Goal: Task Accomplishment & Management: Complete application form

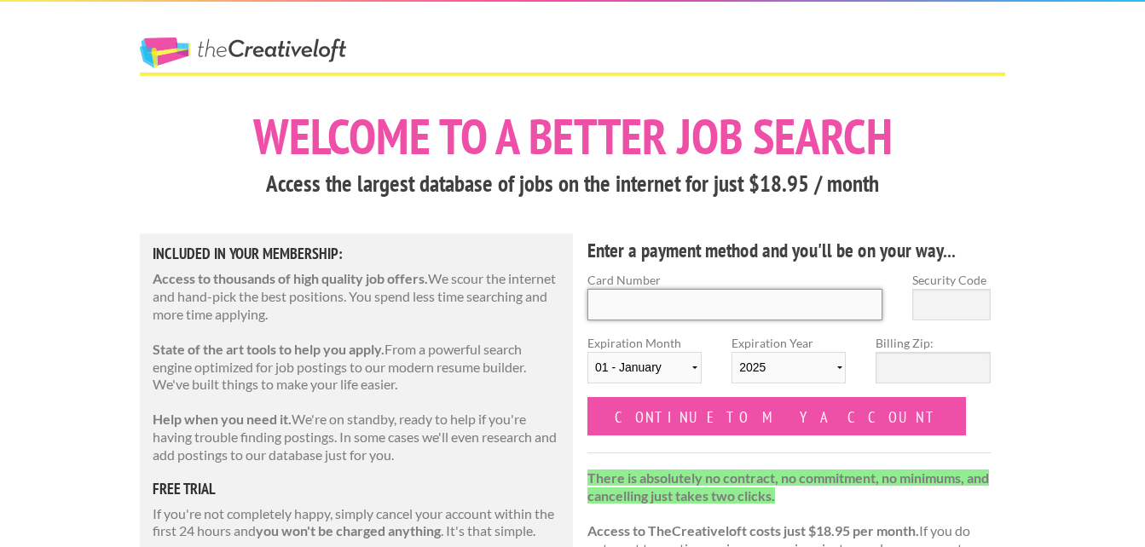
click at [679, 315] on input "Card Number" at bounding box center [734, 305] width 295 height 32
type input "58301-8750"
type input "4147202644709824"
type input "322"
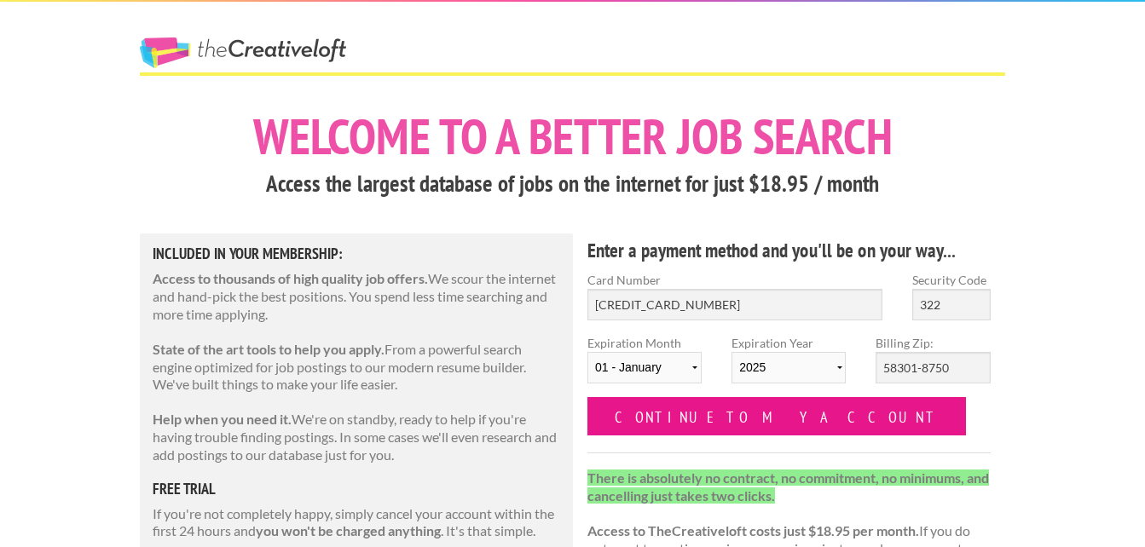
click at [678, 424] on input "Continue to my account" at bounding box center [776, 416] width 378 height 38
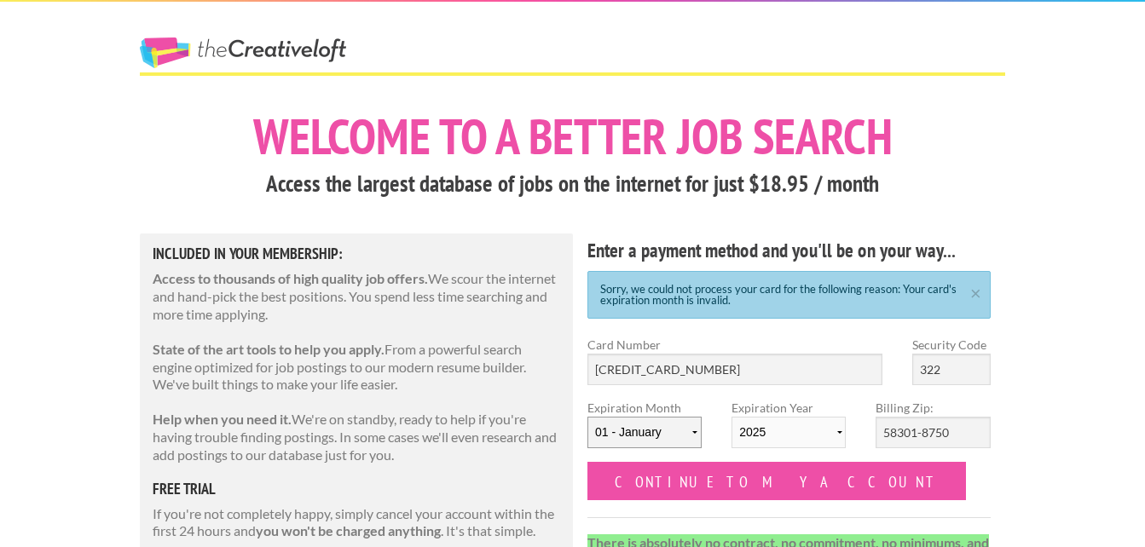
click at [655, 429] on select "[DATE] - [DATE] - [DATE] - [DATE] - [DATE] - [DATE] - [DATE] - [DATE] - [DATE] …" at bounding box center [644, 433] width 114 height 32
select select "11"
click at [587, 417] on select "[DATE] - [DATE] - [DATE] - [DATE] - [DATE] - [DATE] - [DATE] - [DATE] - [DATE] …" at bounding box center [644, 433] width 114 height 32
click at [776, 430] on select "2025 2026 2027 2028 2029 2030 2031 2032 2033 2034" at bounding box center [788, 433] width 114 height 32
select select "2028"
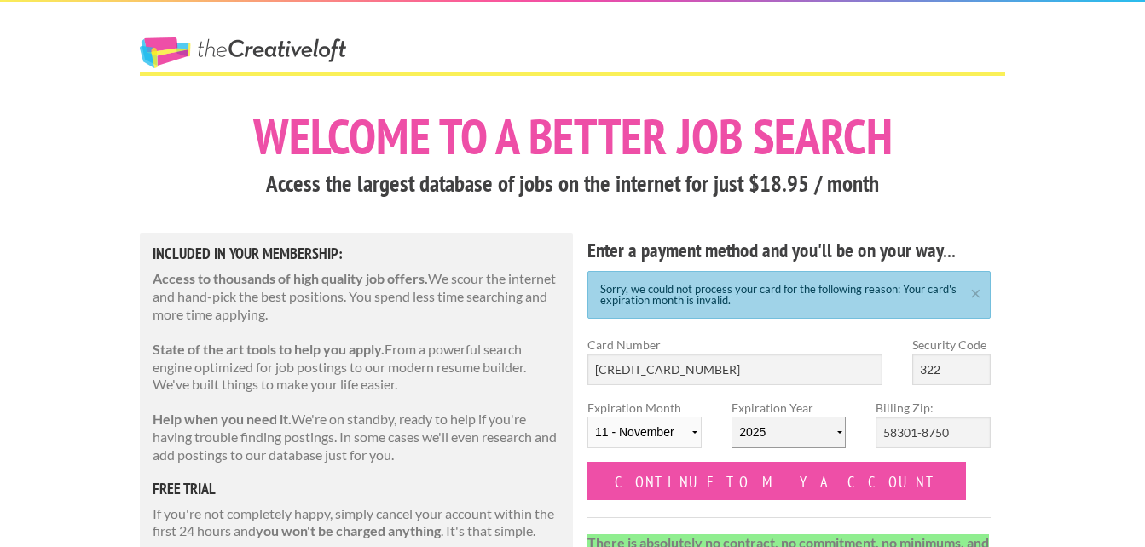
click at [731, 417] on select "2025 2026 2027 2028 2029 2030 2031 2032 2033 2034" at bounding box center [788, 433] width 114 height 32
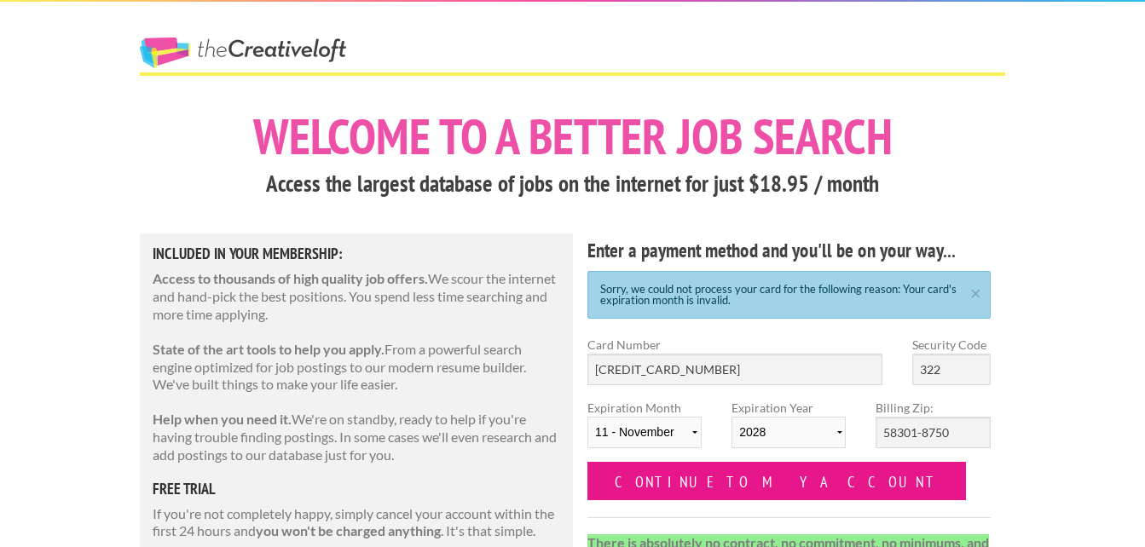
click at [673, 483] on input "Continue to my account" at bounding box center [776, 481] width 378 height 38
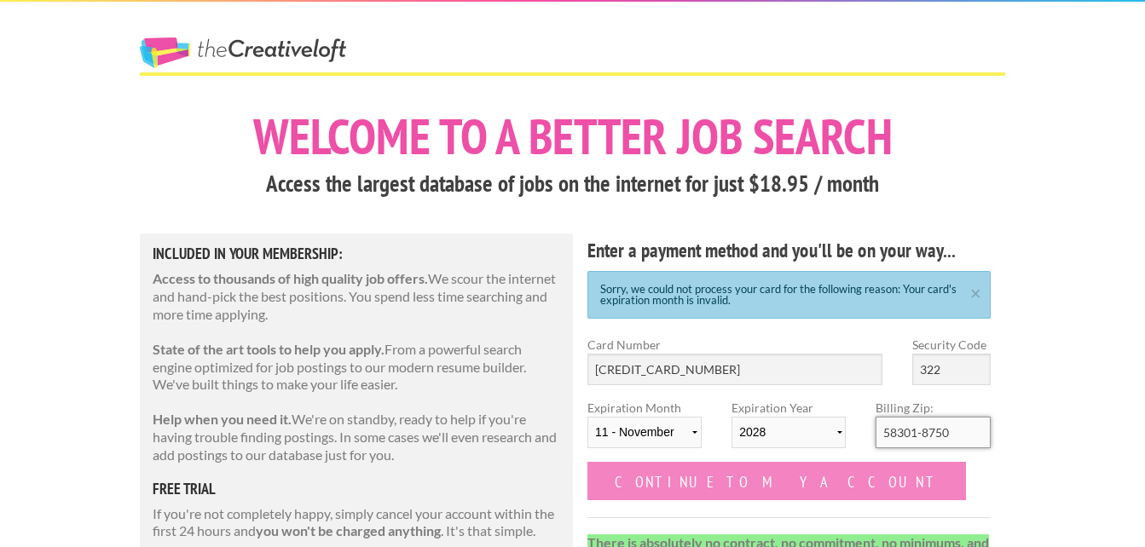
click at [967, 432] on input "58301-8750" at bounding box center [932, 433] width 114 height 32
drag, startPoint x: 934, startPoint y: 432, endPoint x: 843, endPoint y: 432, distance: 91.2
click at [843, 432] on div "Expiration Month 01 - January 02 - February 03 - March 04 - April 05 - May 06 -…" at bounding box center [789, 430] width 433 height 63
type input "9"
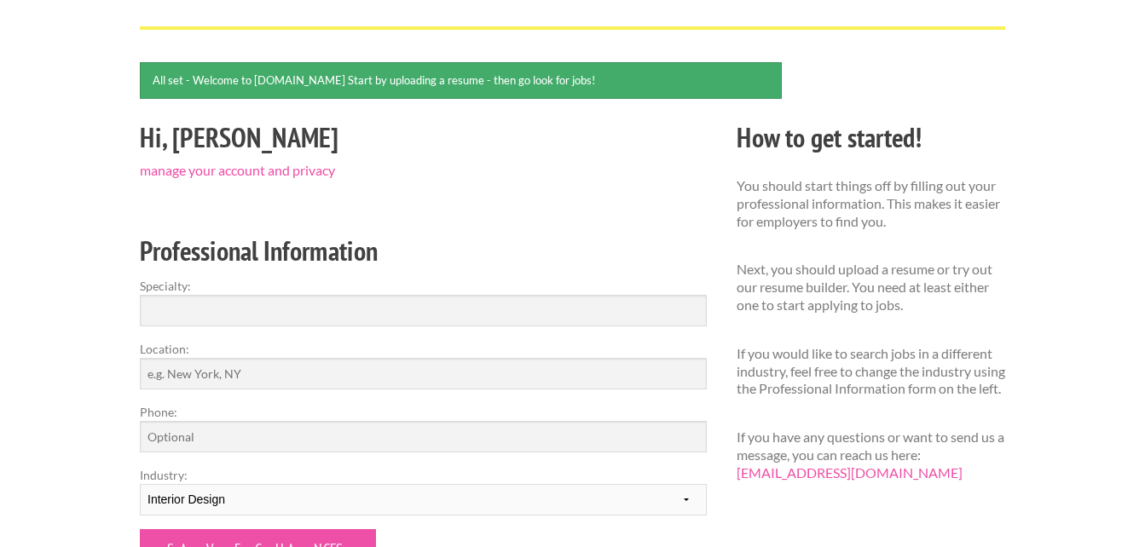
scroll to position [170, 0]
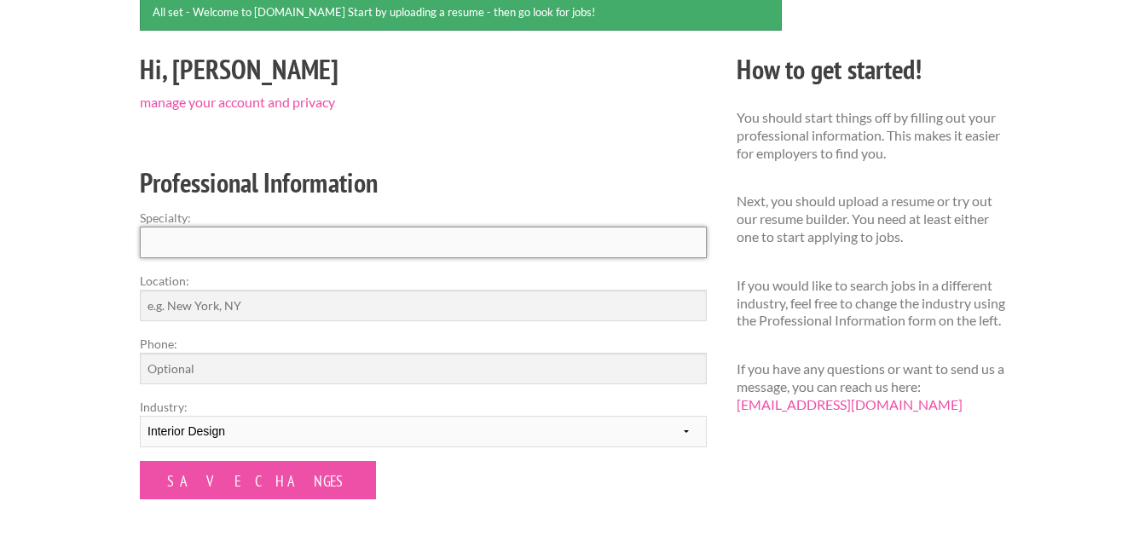
click at [330, 252] on input "Specialty:" at bounding box center [423, 243] width 567 height 32
type input "Interior Design"
click at [324, 309] on input "Location:" at bounding box center [423, 306] width 567 height 32
type input "[GEOGRAPHIC_DATA], [GEOGRAPHIC_DATA]"
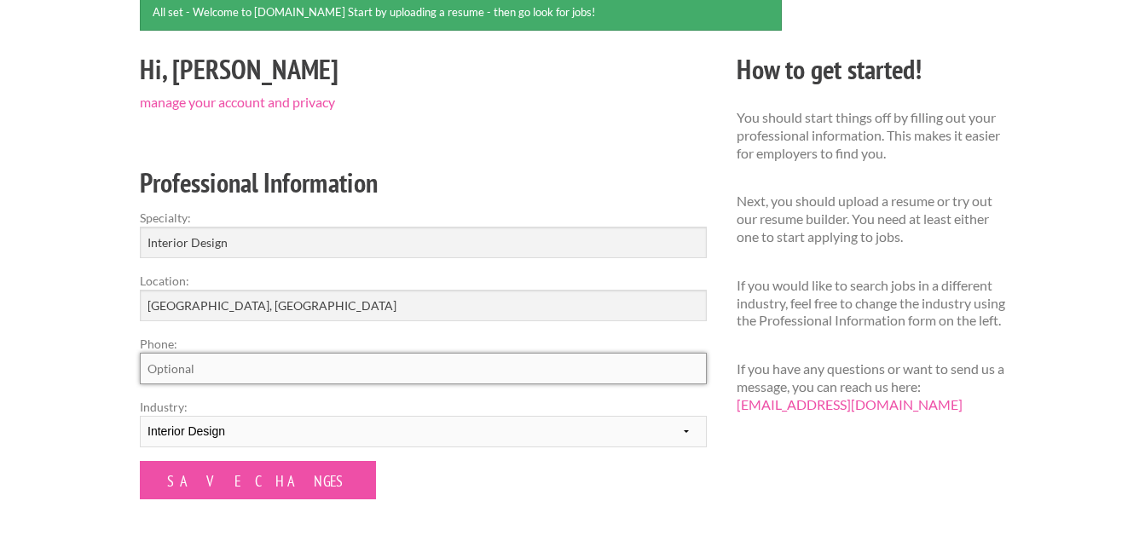
click at [418, 366] on input "Phone:" at bounding box center [423, 369] width 567 height 32
type input "[PHONE_NUMBER]"
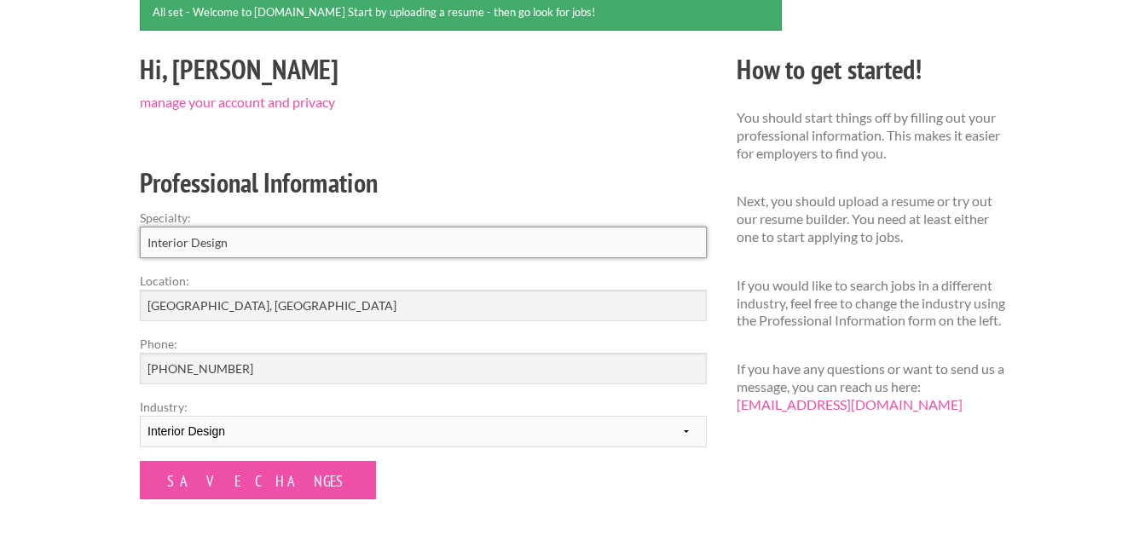
click at [296, 242] on input "Interior Design" at bounding box center [423, 243] width 567 height 32
drag, startPoint x: 312, startPoint y: 246, endPoint x: 86, endPoint y: 234, distance: 226.2
click at [94, 239] on div "Employers My Account Log Out The Creative Loft Search Jobs Browse Jobs Get Help…" at bounding box center [572, 386] width 1145 height 1112
type input "R"
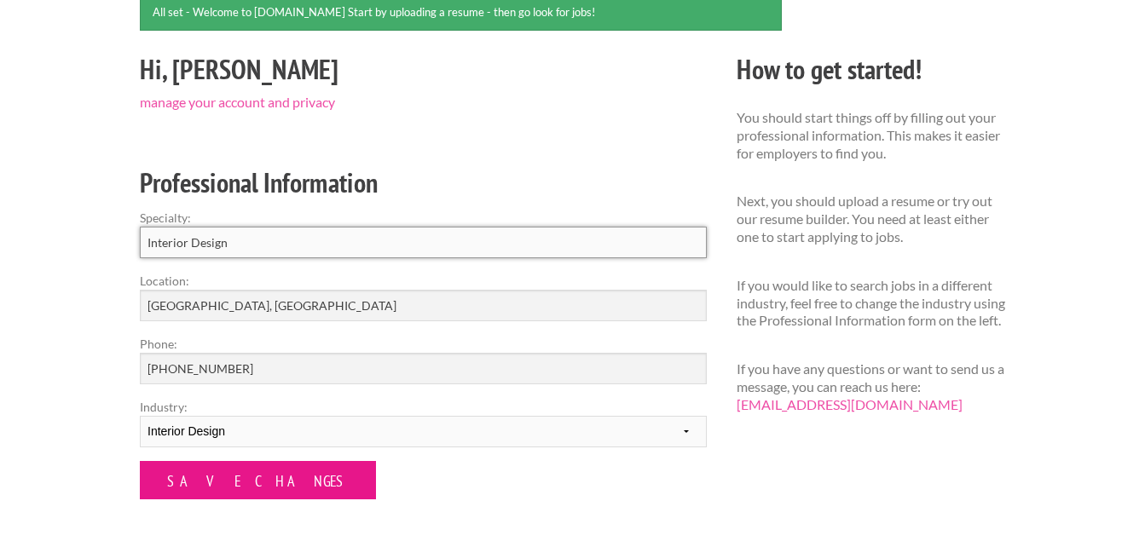
type input "Interior Design"
click at [220, 490] on input "Save Changes" at bounding box center [258, 480] width 236 height 38
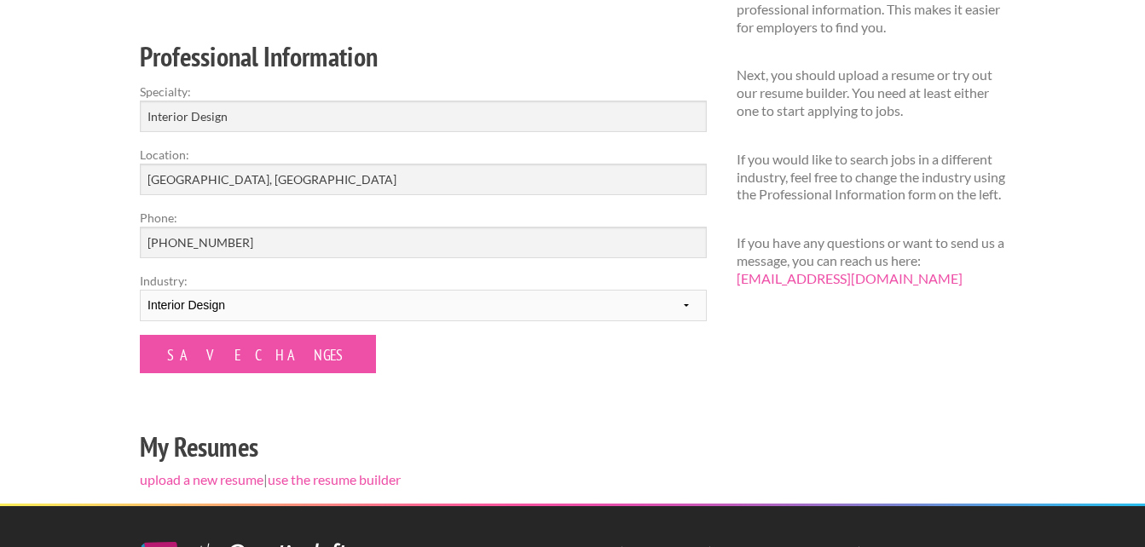
scroll to position [341, 0]
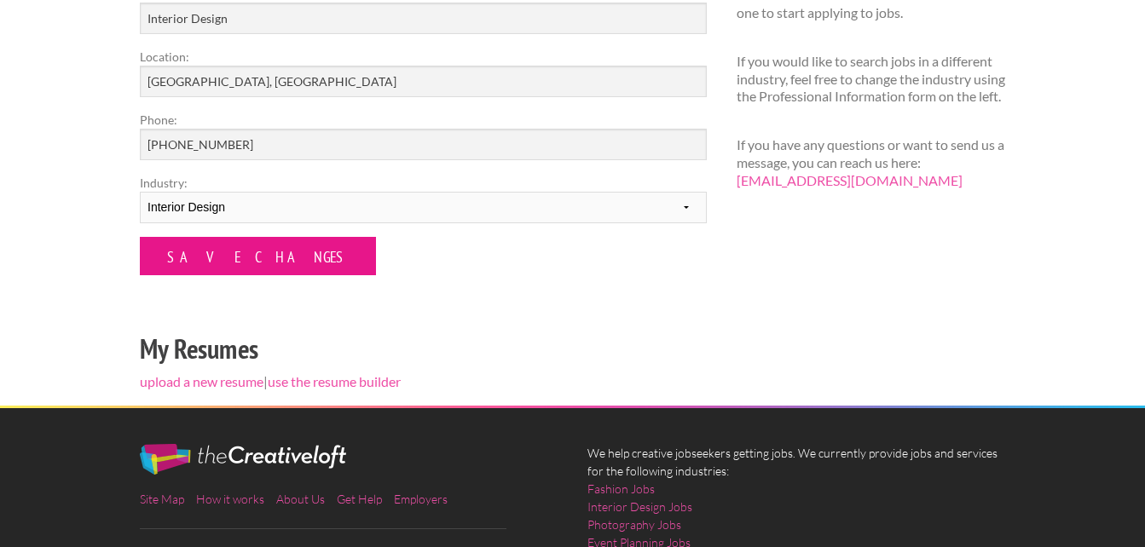
click at [212, 249] on input "Save Changes" at bounding box center [258, 256] width 236 height 38
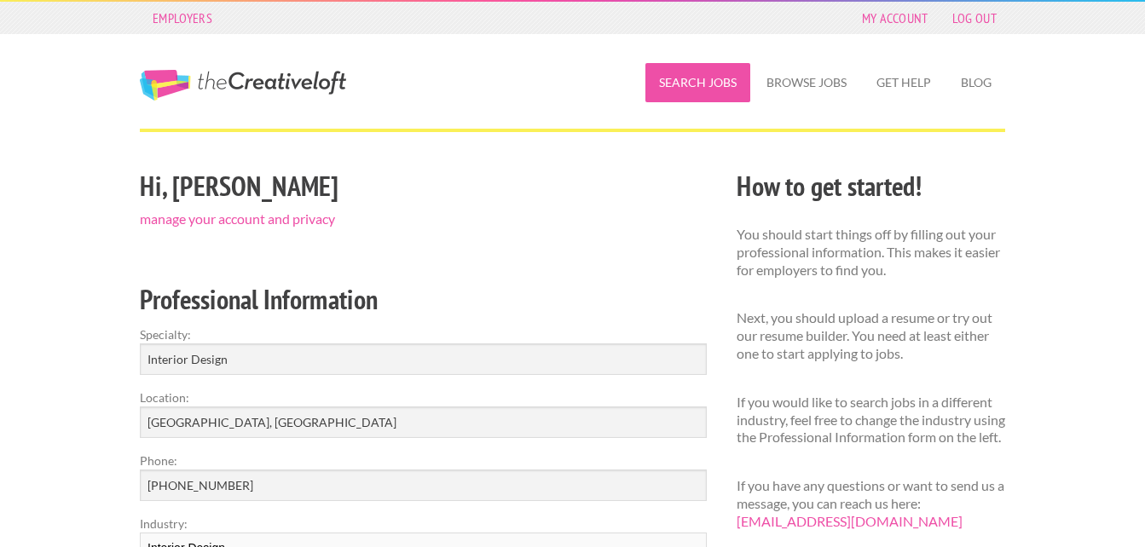
click at [705, 87] on link "Search Jobs" at bounding box center [697, 82] width 105 height 39
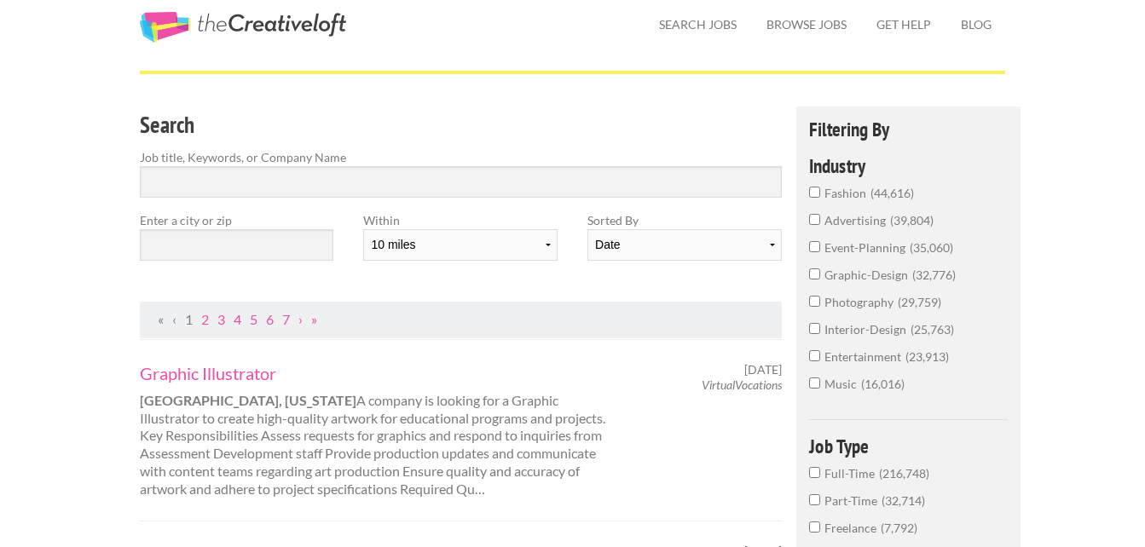
scroll to position [85, 0]
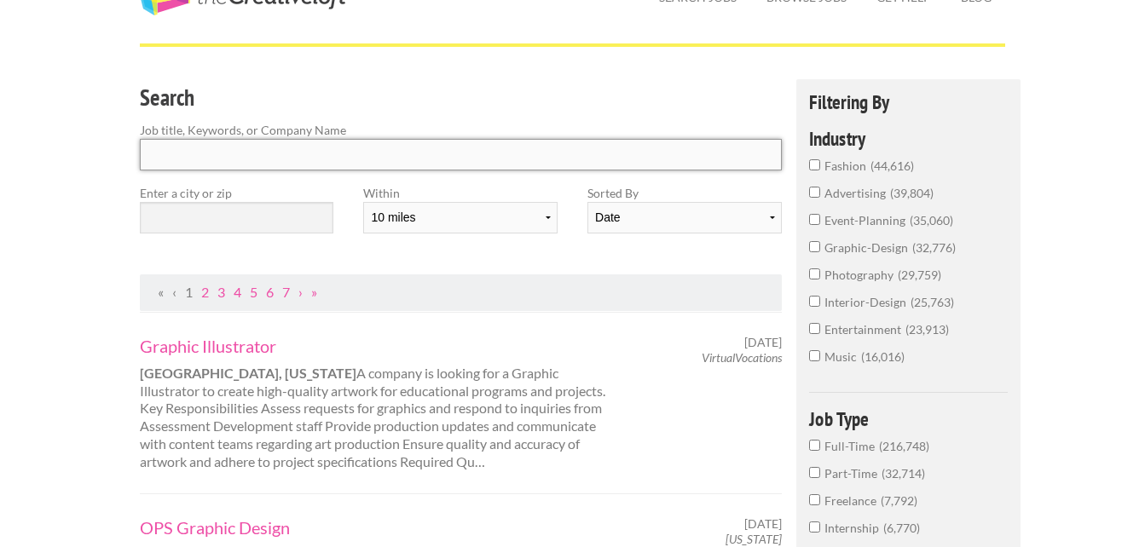
click at [298, 153] on input "Search" at bounding box center [461, 155] width 642 height 32
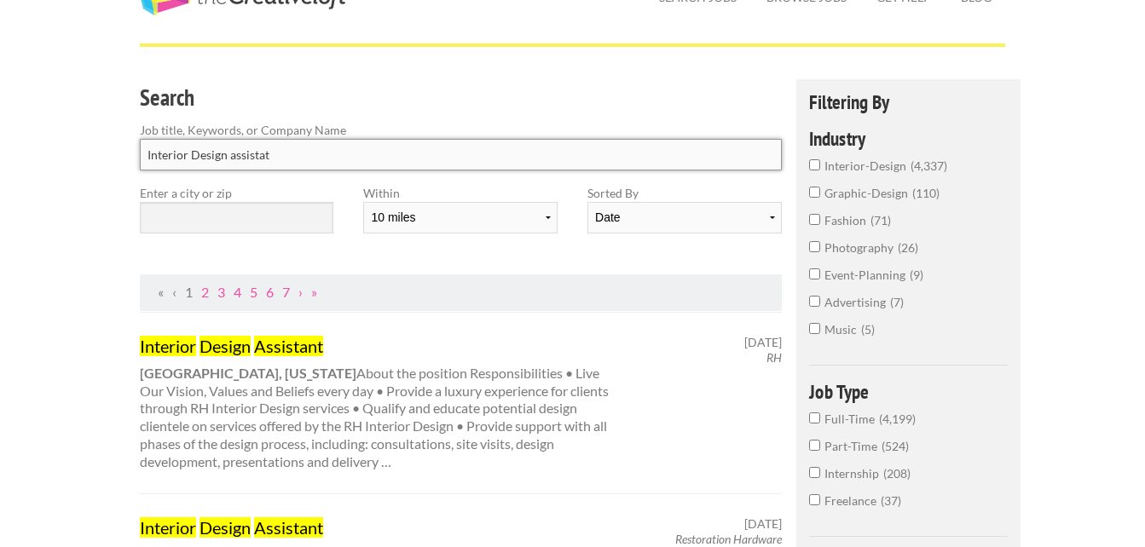
type input "Interior Design assistat"
click at [279, 230] on input "text" at bounding box center [236, 218] width 193 height 32
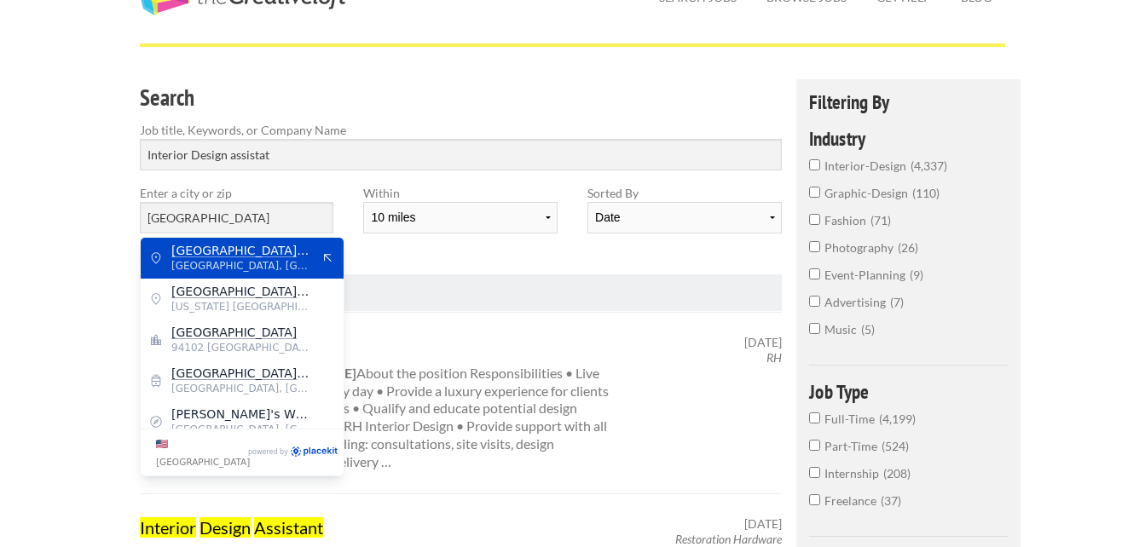
click at [281, 241] on div "[GEOGRAPHIC_DATA] [GEOGRAPHIC_DATA], [GEOGRAPHIC_DATA] and [GEOGRAPHIC_DATA]" at bounding box center [242, 258] width 203 height 41
type input "[GEOGRAPHIC_DATA]"
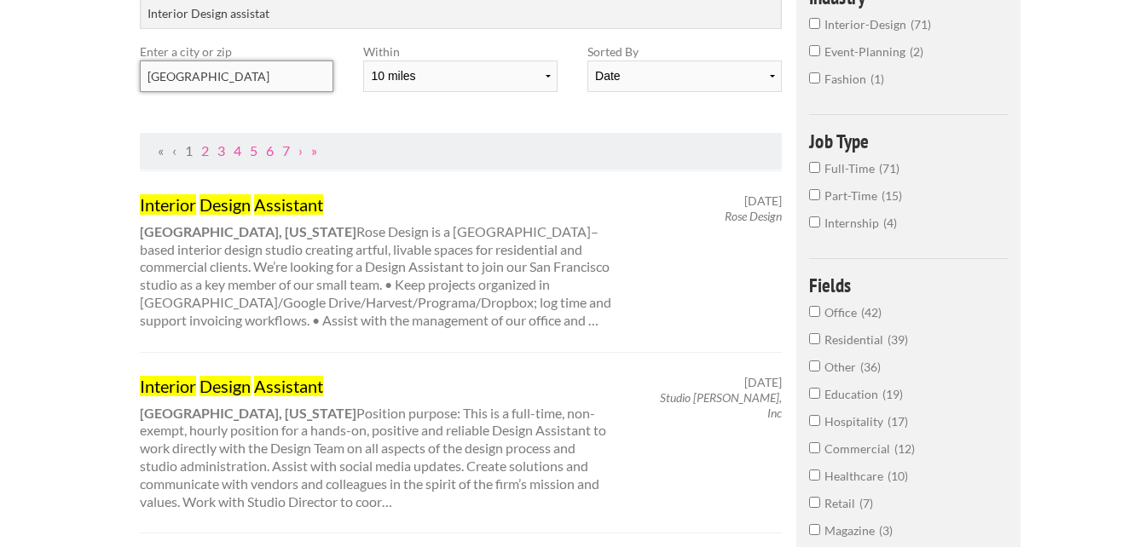
scroll to position [256, 0]
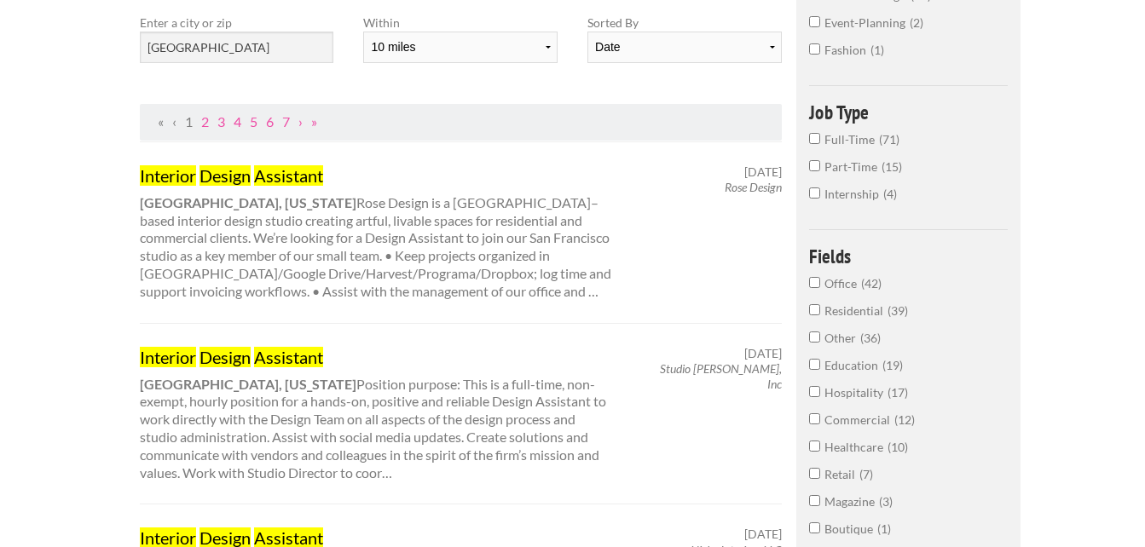
click at [816, 164] on input "Part-Time 15" at bounding box center [814, 165] width 11 height 11
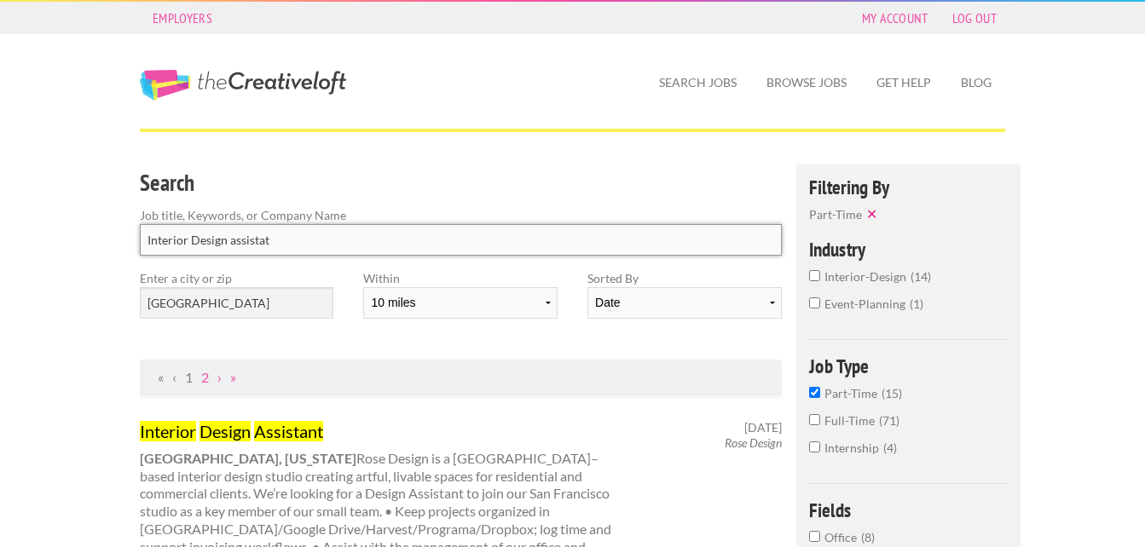
click at [341, 242] on input "Interior Design assistat" at bounding box center [461, 240] width 642 height 32
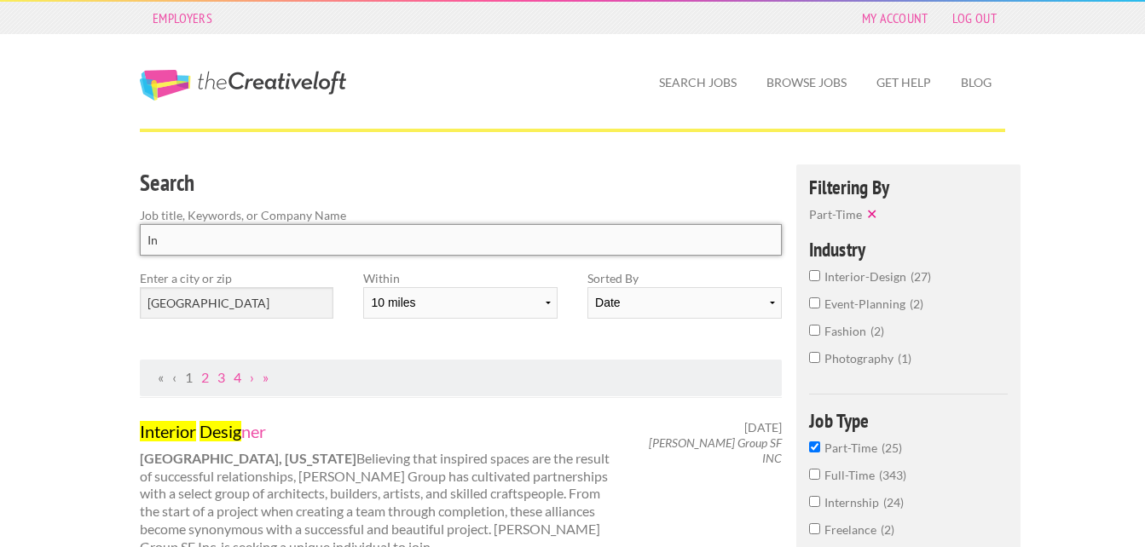
type input "I"
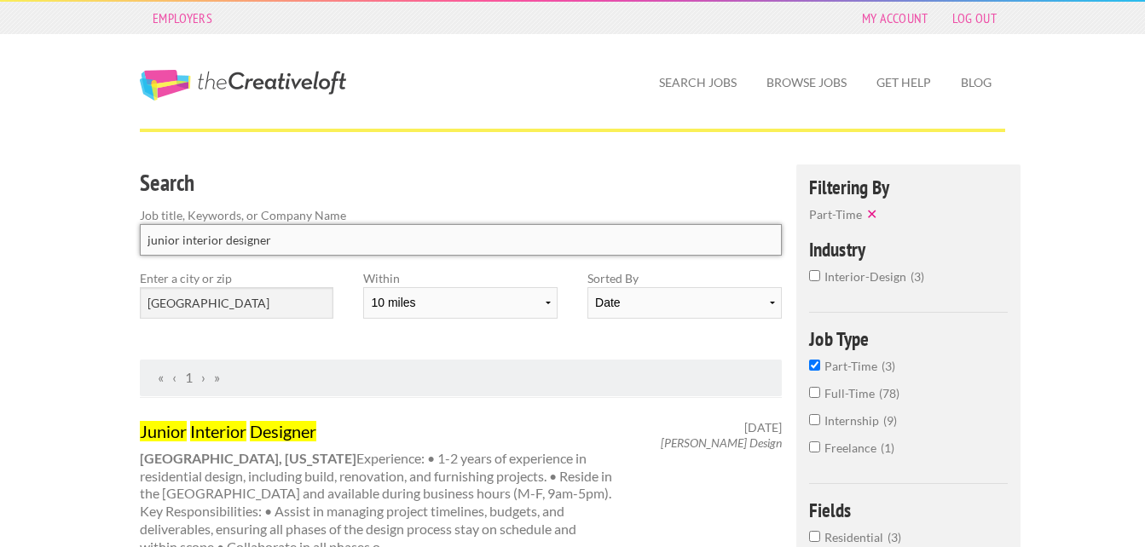
type input "junior interior designer"
click at [811, 371] on input "Part-Time 3" at bounding box center [814, 365] width 11 height 11
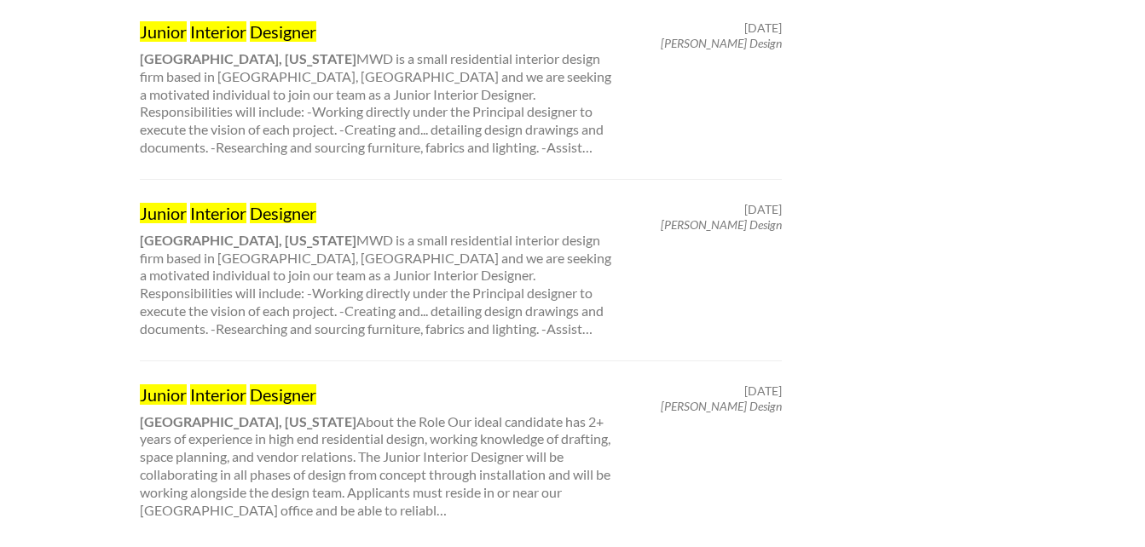
scroll to position [1790, 0]
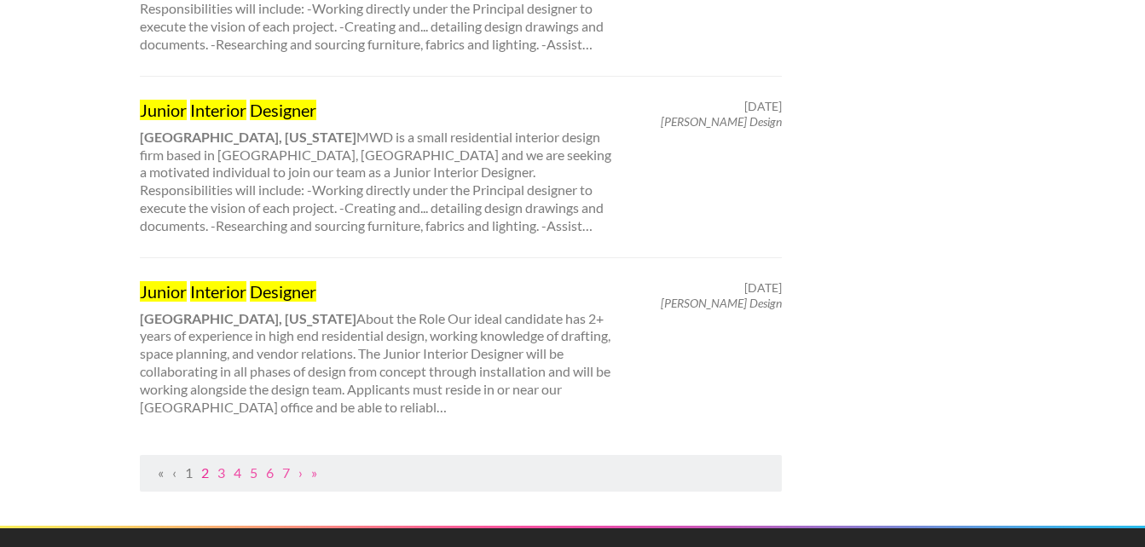
click at [202, 465] on link "2" at bounding box center [205, 473] width 8 height 16
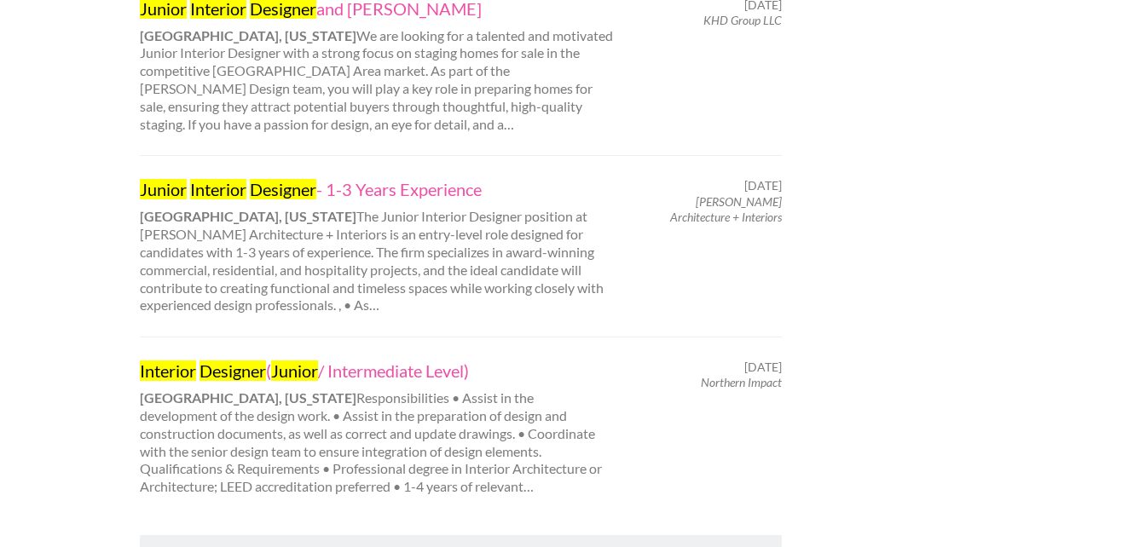
scroll to position [1875, 0]
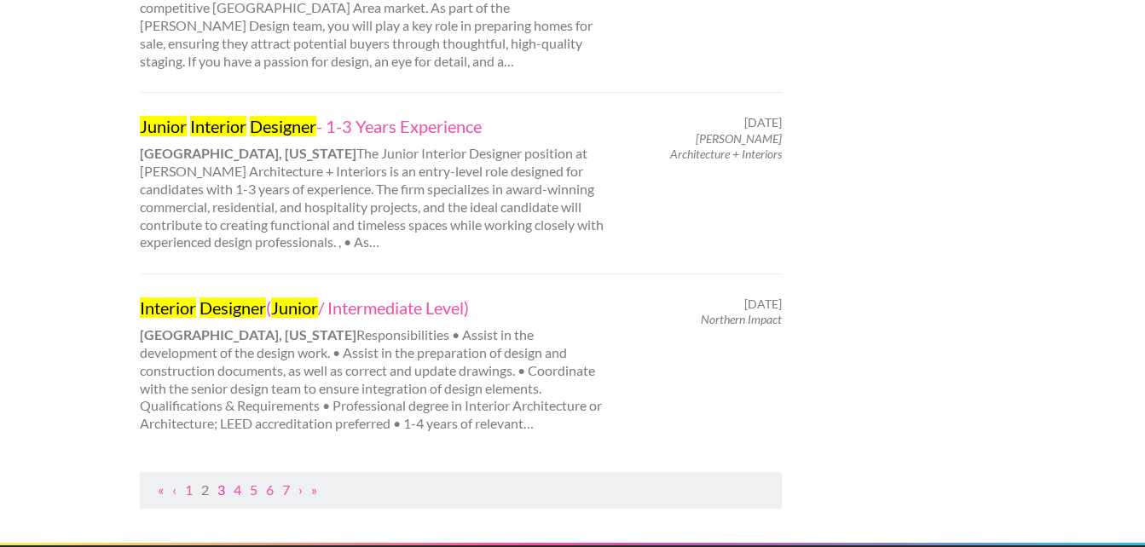
click at [222, 482] on link "3" at bounding box center [221, 490] width 8 height 16
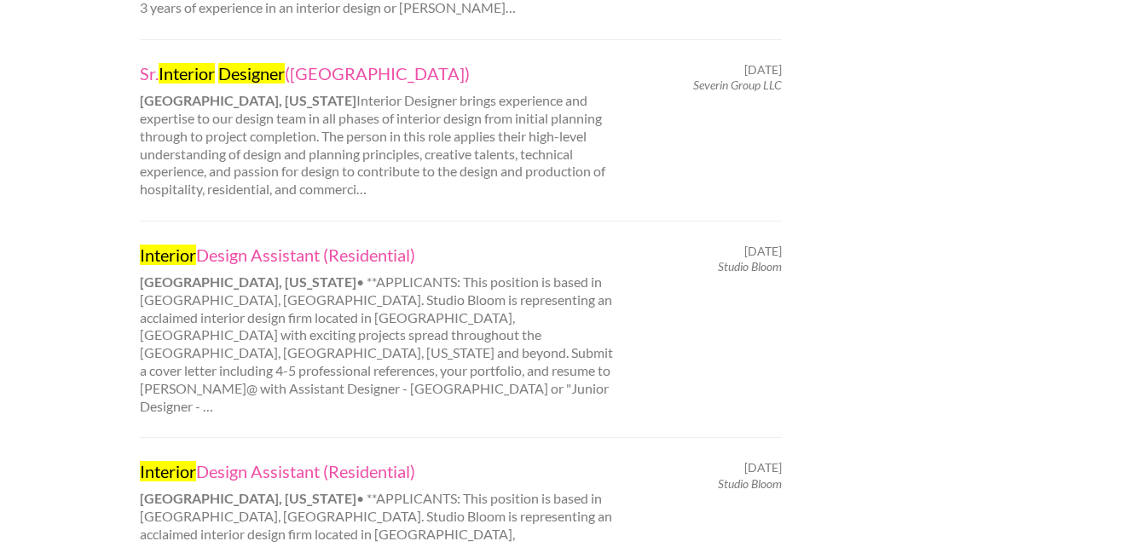
scroll to position [1790, 0]
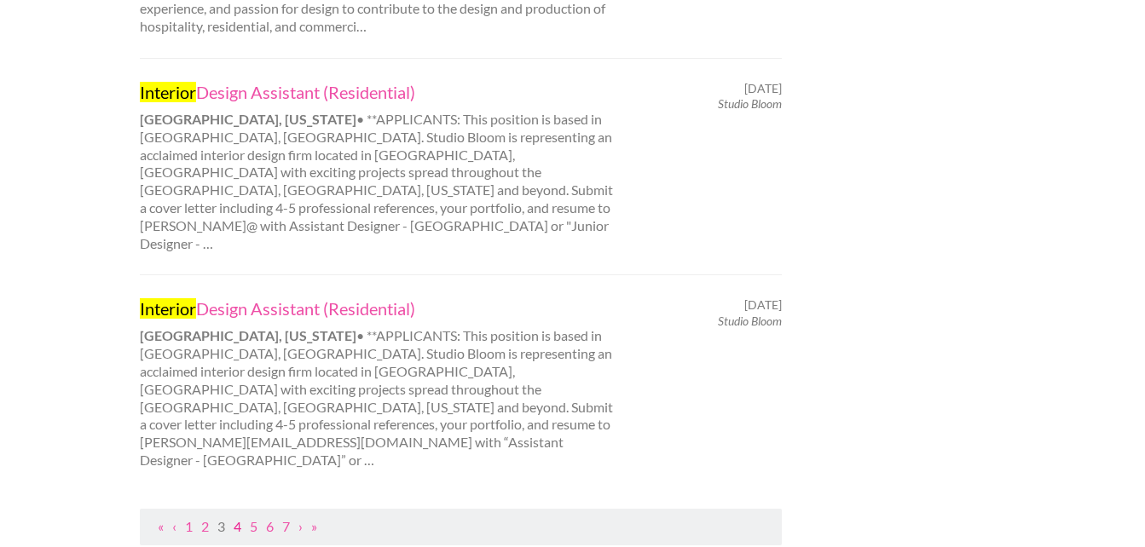
click at [235, 518] on link "4" at bounding box center [238, 526] width 8 height 16
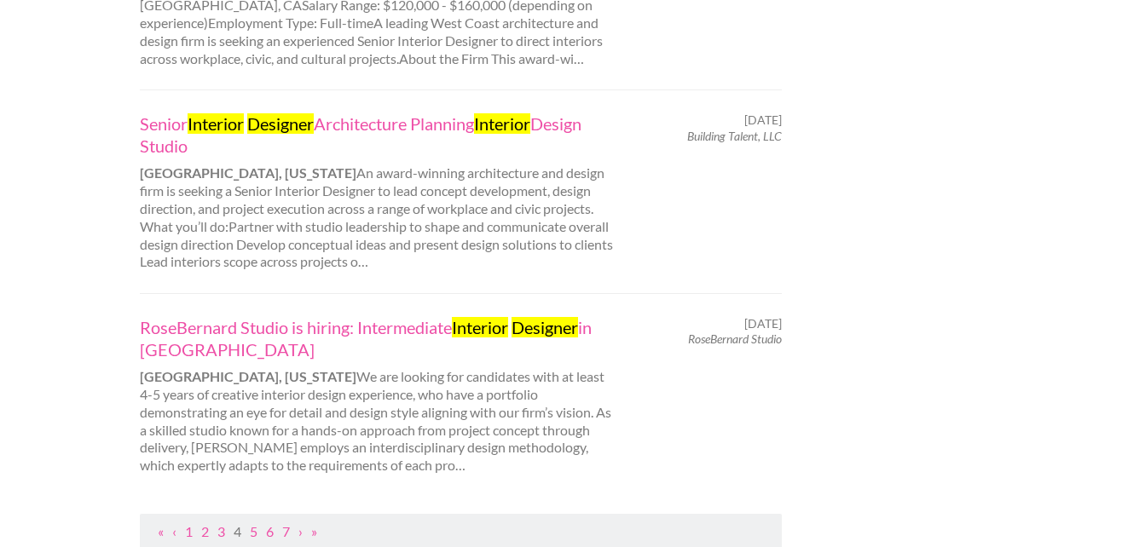
scroll to position [2046, 0]
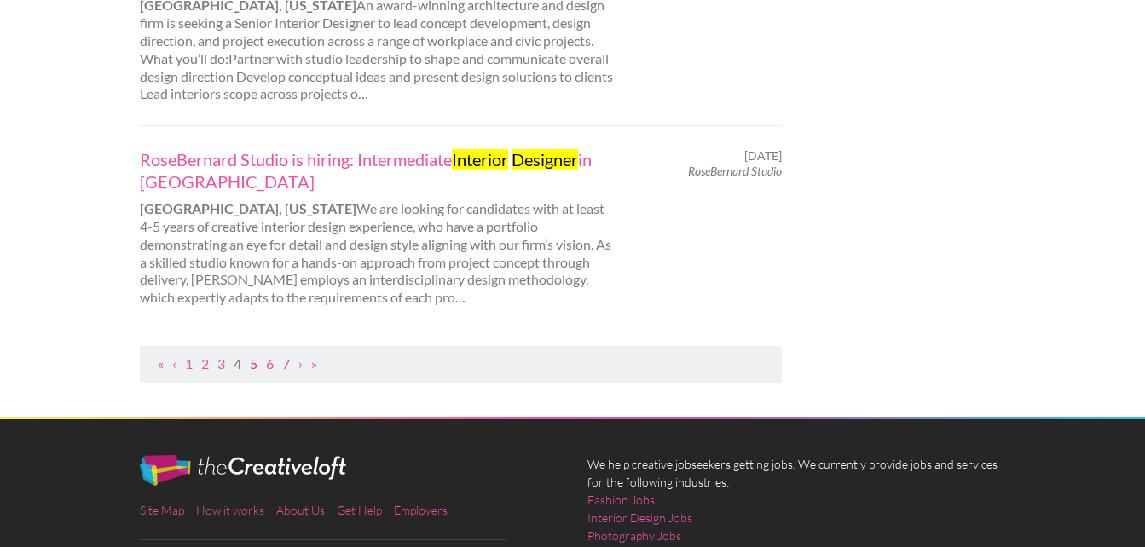
click at [255, 355] on link "5" at bounding box center [254, 363] width 8 height 16
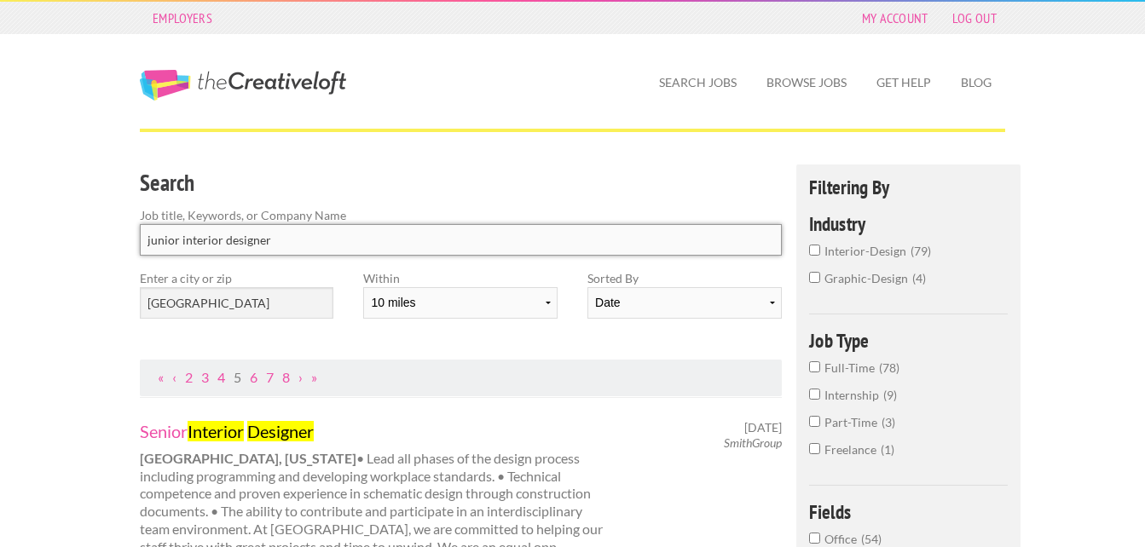
drag, startPoint x: 291, startPoint y: 253, endPoint x: 71, endPoint y: 237, distance: 221.3
click at [772, 238] on input "junior interior designer" at bounding box center [461, 240] width 642 height 32
click at [769, 243] on input "junior interior designer" at bounding box center [461, 240] width 642 height 32
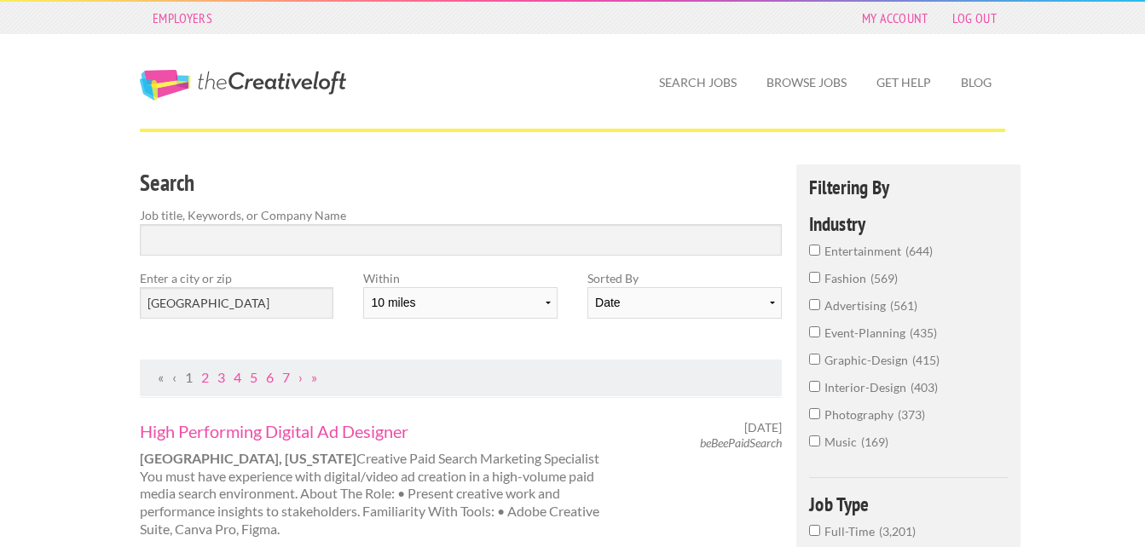
click at [715, 76] on link "Search Jobs" at bounding box center [697, 82] width 105 height 39
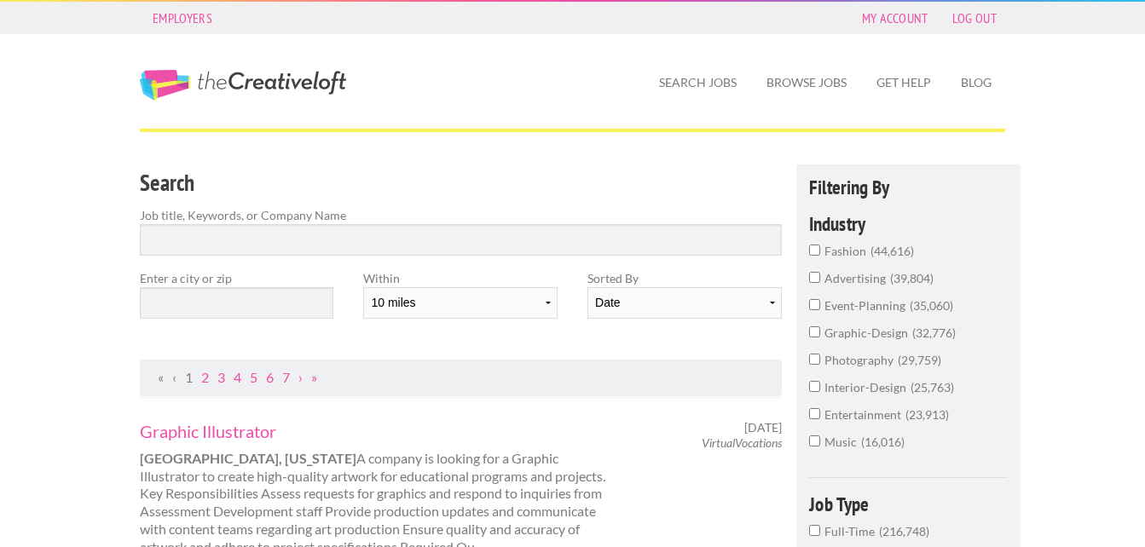
click at [234, 221] on label "Job title, Keywords, or Company Name" at bounding box center [461, 215] width 642 height 18
click at [234, 235] on input "Search" at bounding box center [461, 240] width 642 height 32
click at [216, 309] on input "text" at bounding box center [236, 303] width 193 height 32
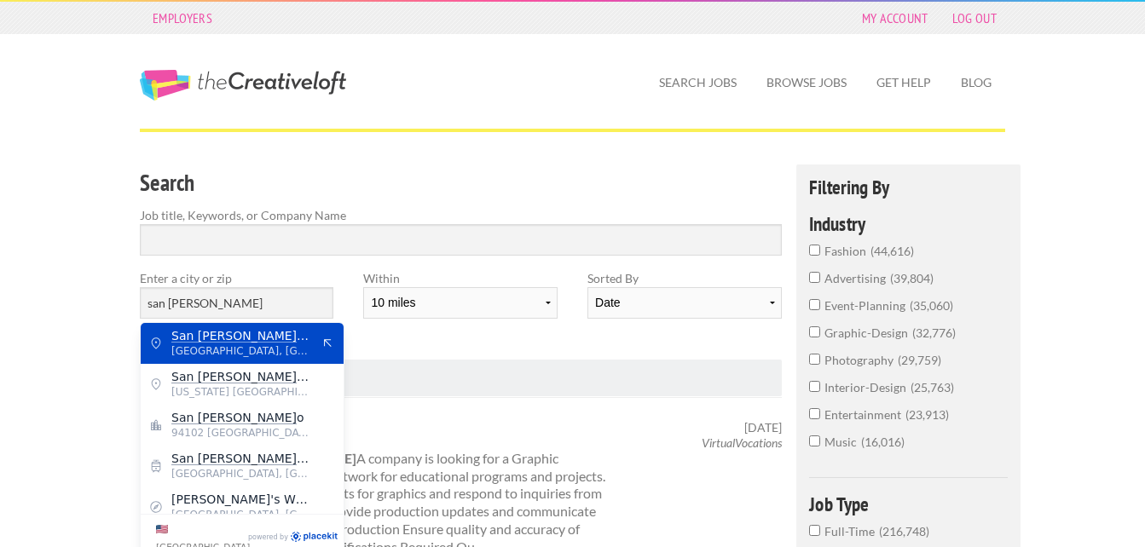
click at [283, 342] on span "San Francisc o Bay Area" at bounding box center [241, 335] width 140 height 15
type input "San Francisco Bay Area"
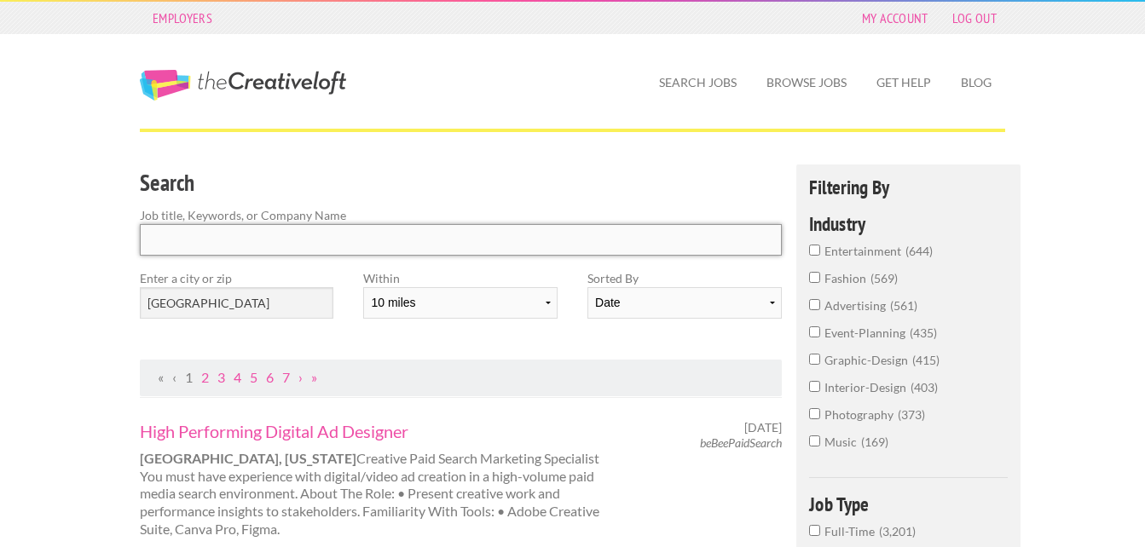
click at [284, 241] on input "Search" at bounding box center [461, 240] width 642 height 32
click at [814, 390] on input "interior-design 403" at bounding box center [814, 386] width 11 height 11
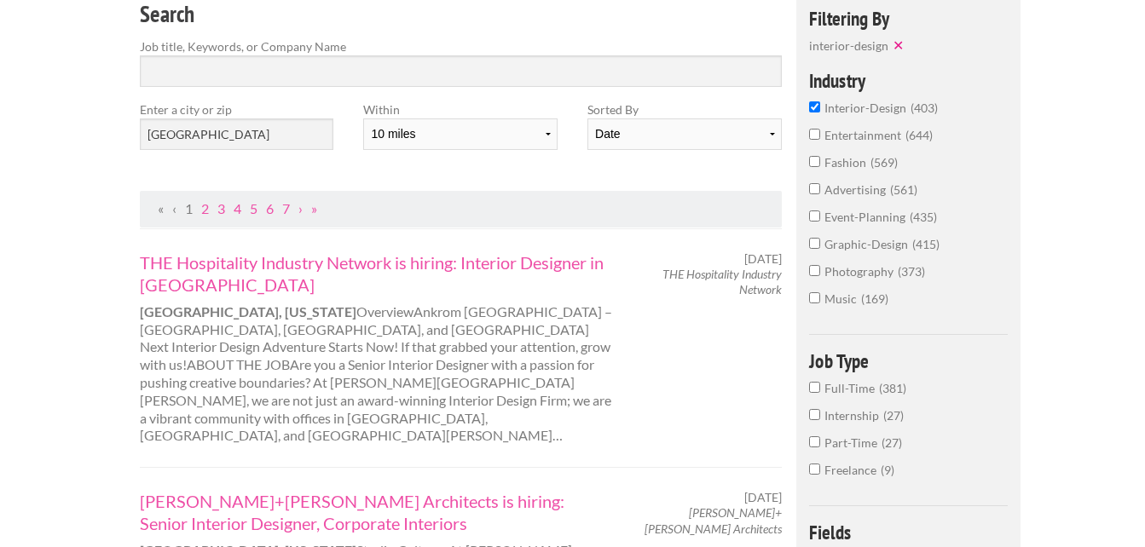
scroll to position [170, 0]
click at [815, 441] on input "Part-Time 27" at bounding box center [814, 440] width 11 height 11
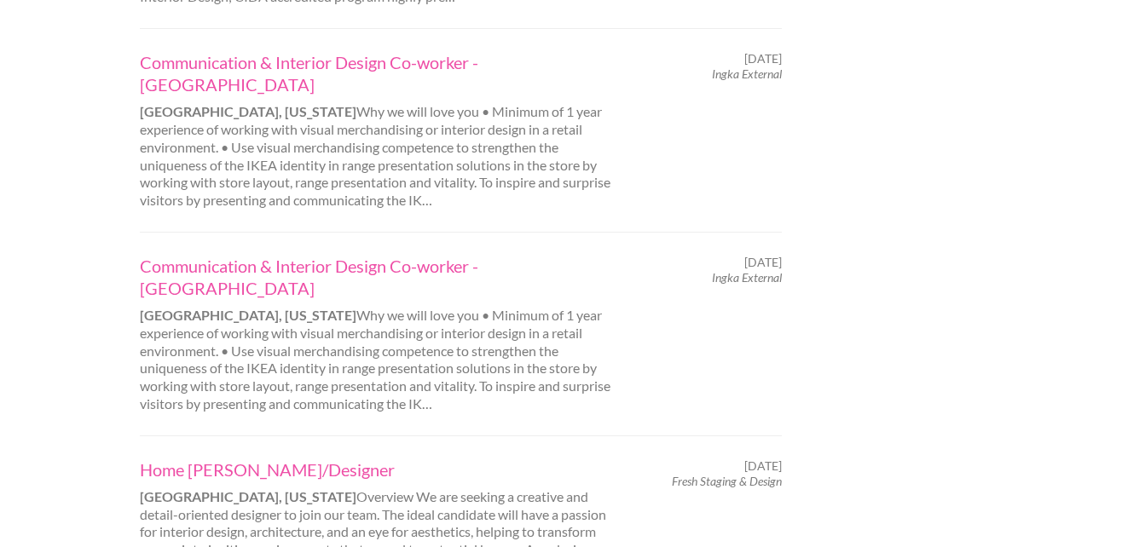
scroll to position [1790, 0]
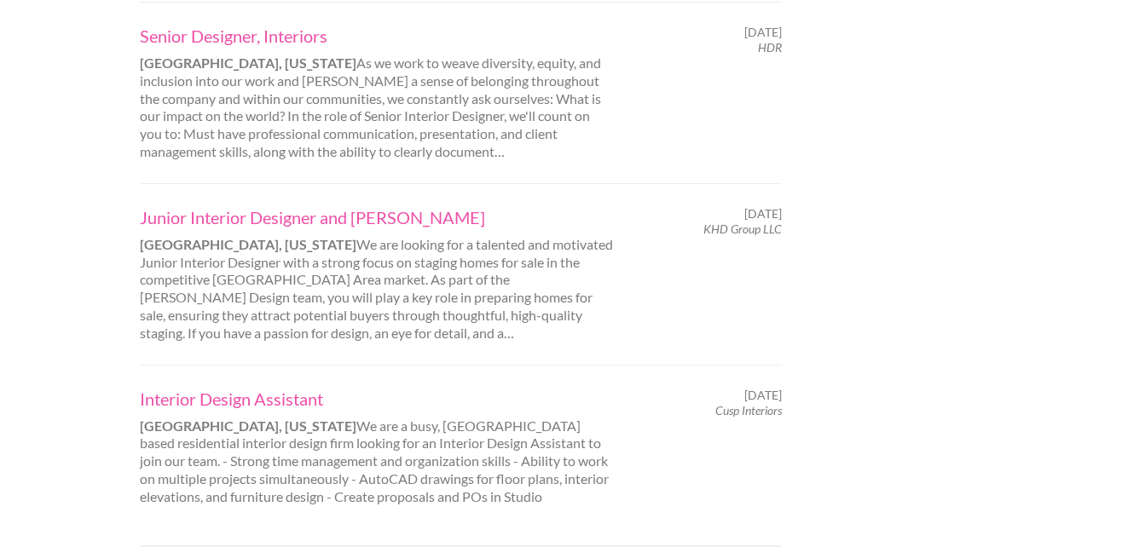
scroll to position [1790, 0]
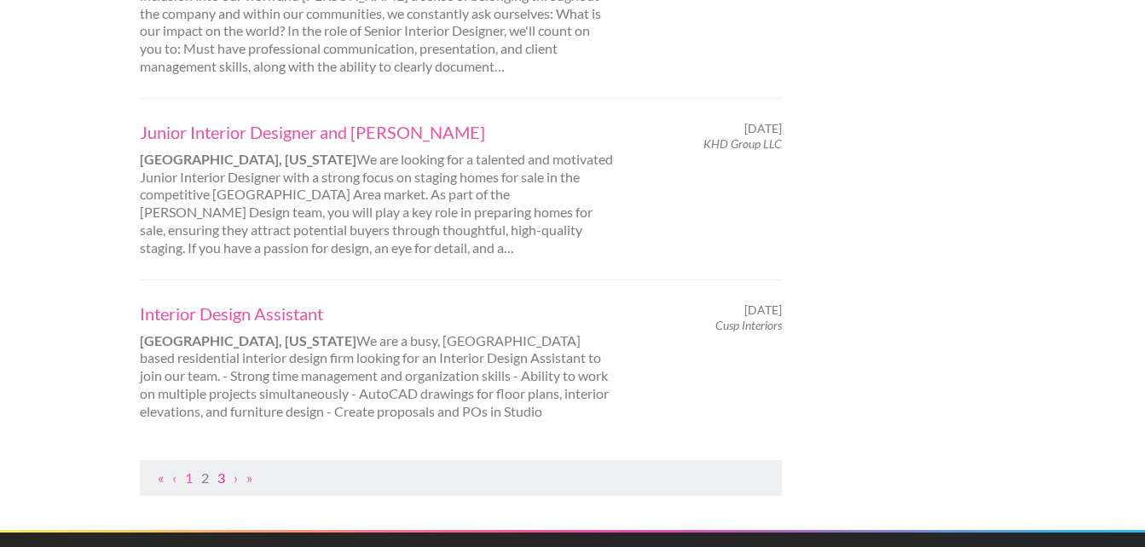
click at [219, 470] on link "3" at bounding box center [221, 478] width 8 height 16
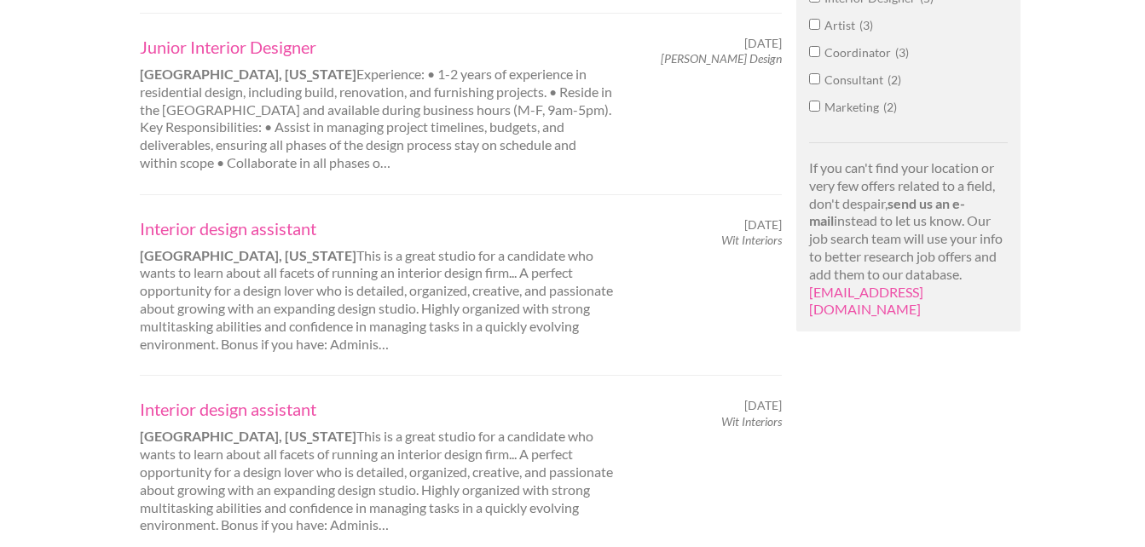
scroll to position [1364, 0]
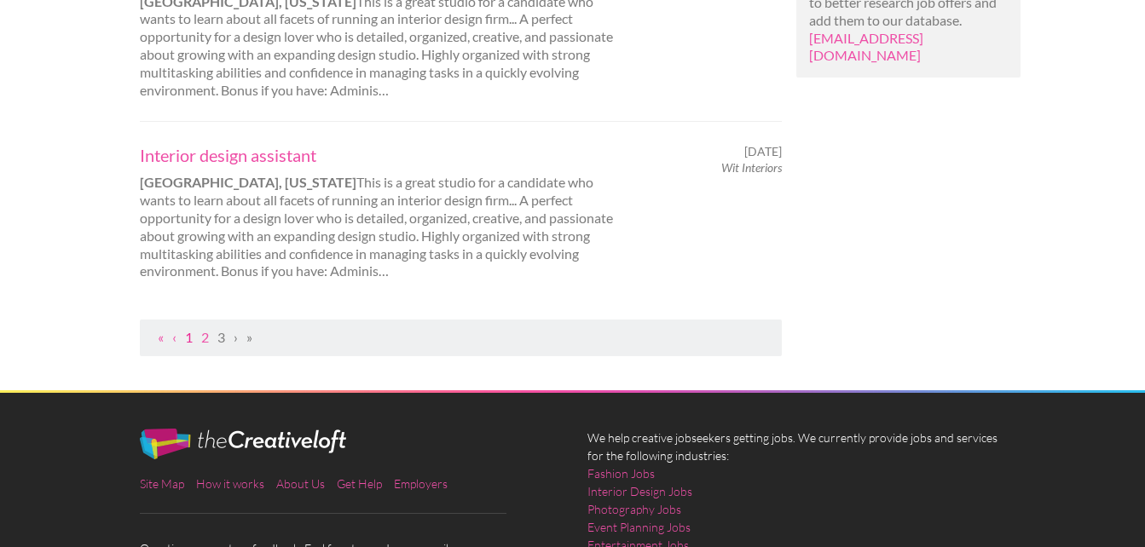
click at [188, 342] on link "1" at bounding box center [189, 337] width 8 height 16
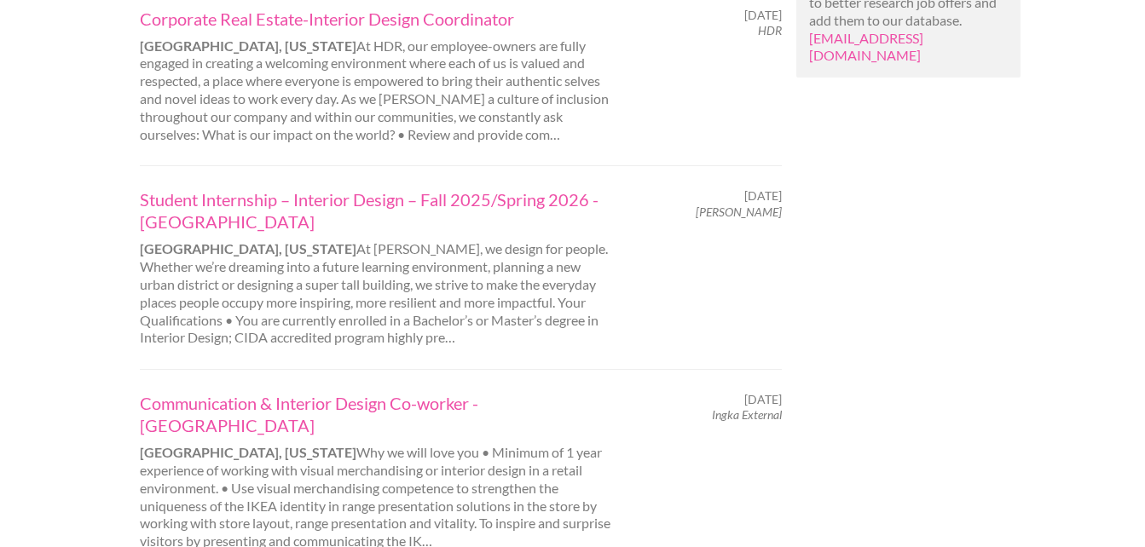
scroll to position [0, 0]
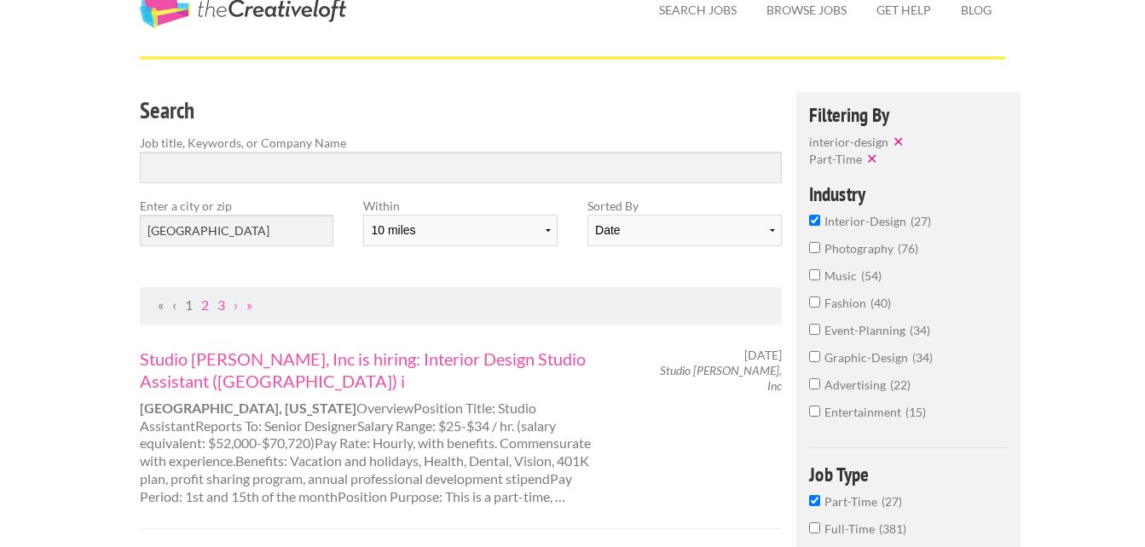
scroll to position [256, 0]
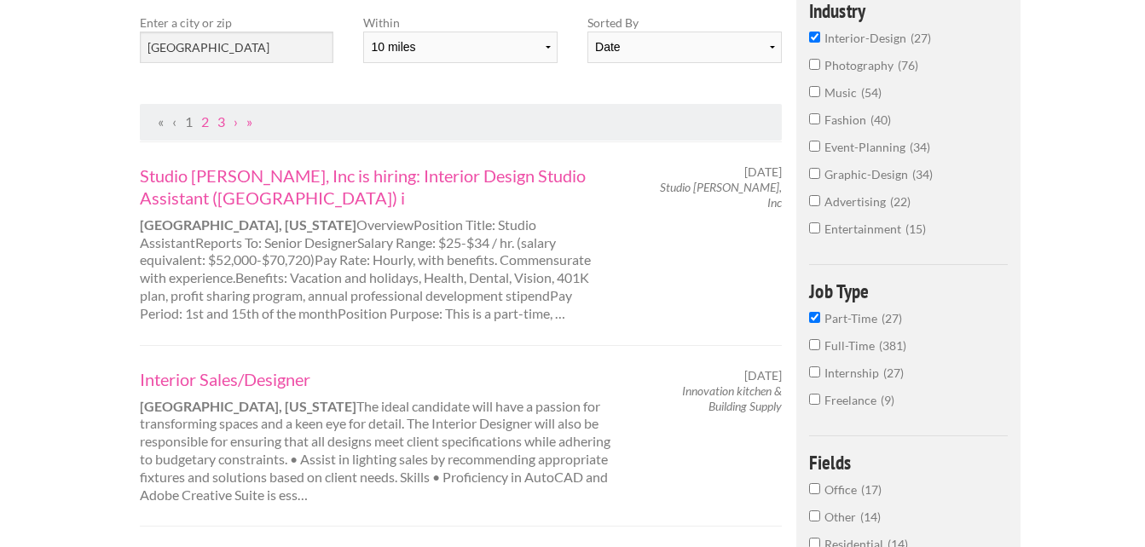
click at [816, 326] on label "Part-Time 27" at bounding box center [908, 322] width 199 height 27
click at [816, 323] on input "Part-Time 27" at bounding box center [814, 317] width 11 height 11
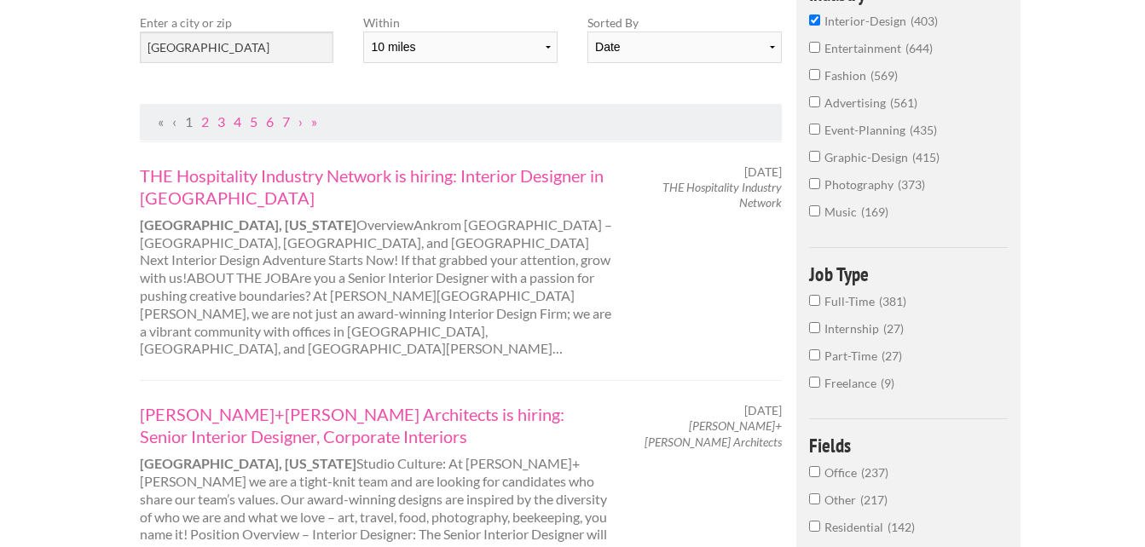
click at [813, 304] on input "Full-Time 381" at bounding box center [814, 300] width 11 height 11
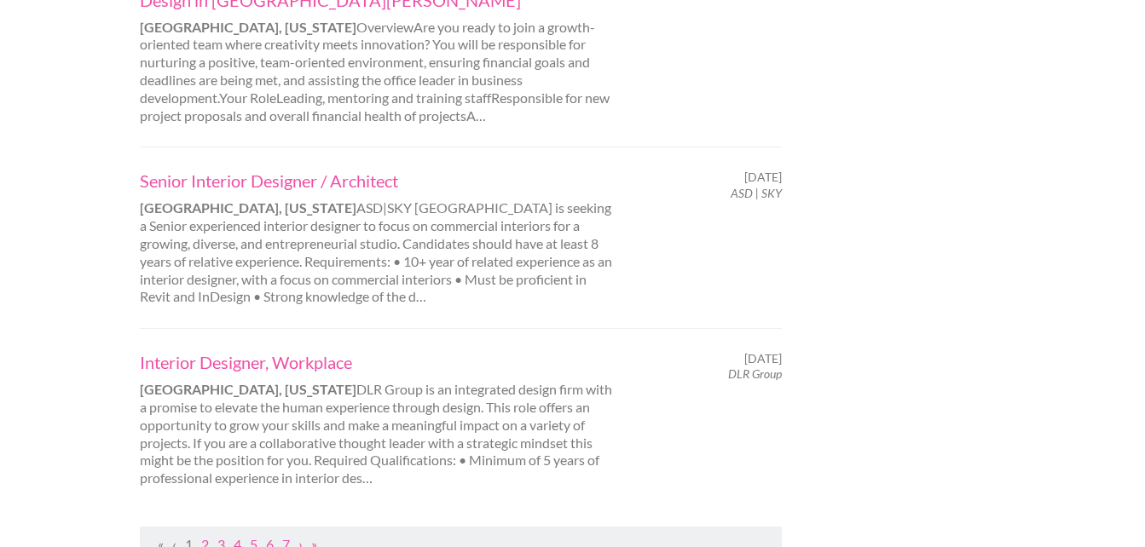
scroll to position [1960, 0]
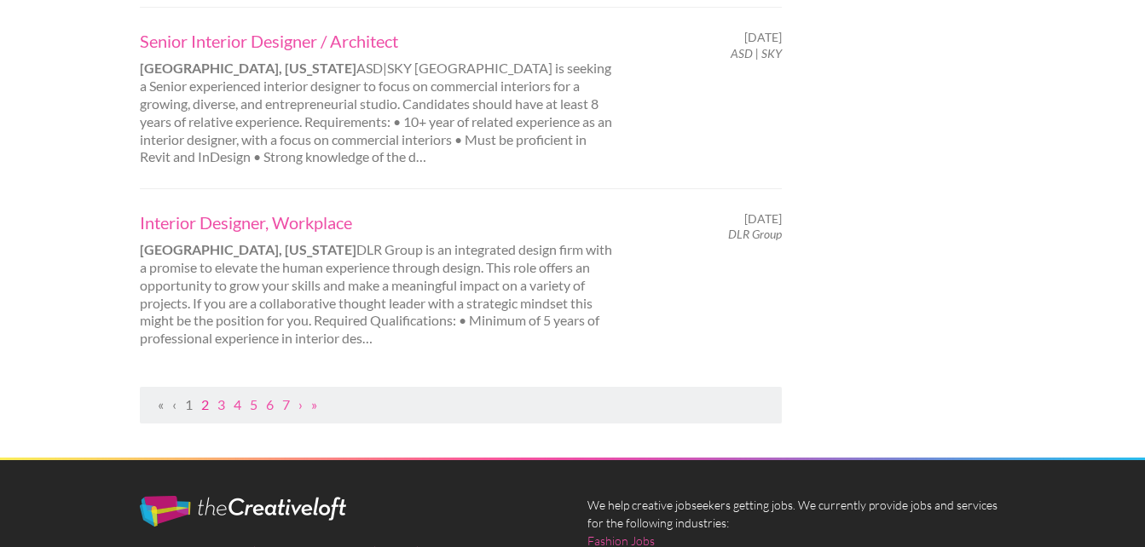
click at [205, 396] on link "2" at bounding box center [205, 404] width 8 height 16
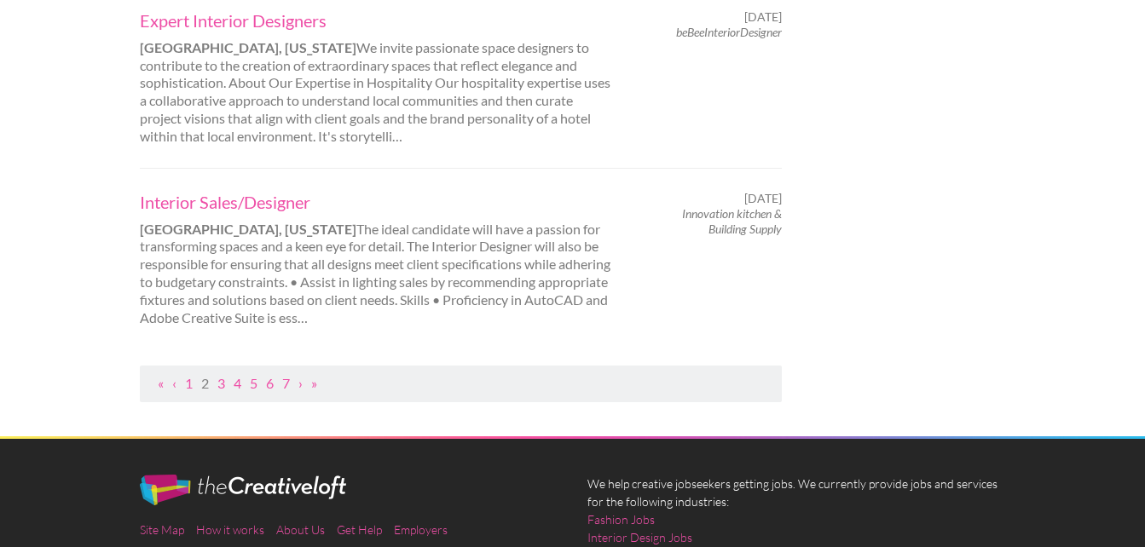
scroll to position [1960, 0]
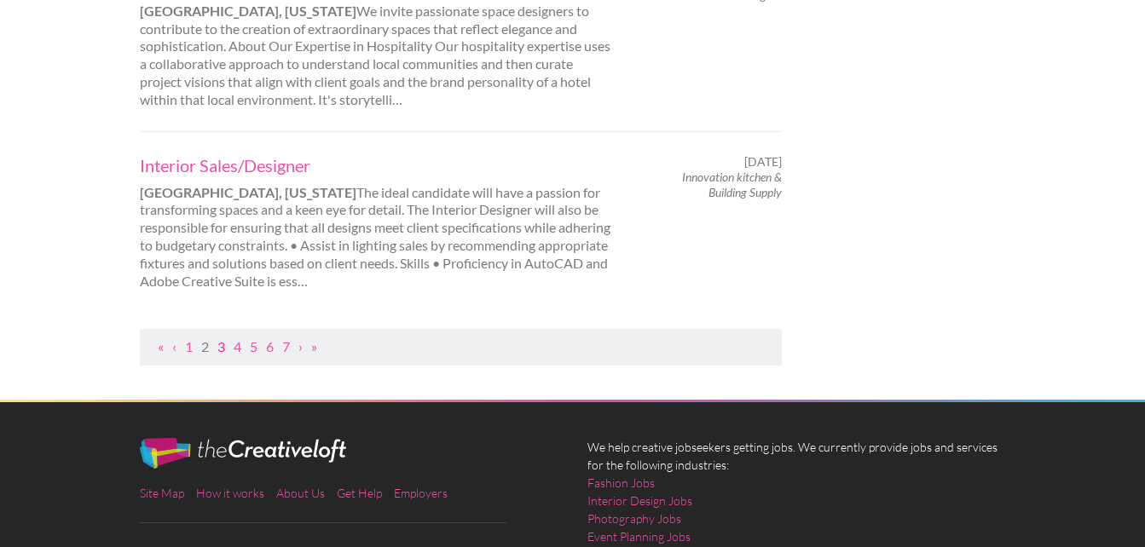
click at [222, 338] on link "3" at bounding box center [221, 346] width 8 height 16
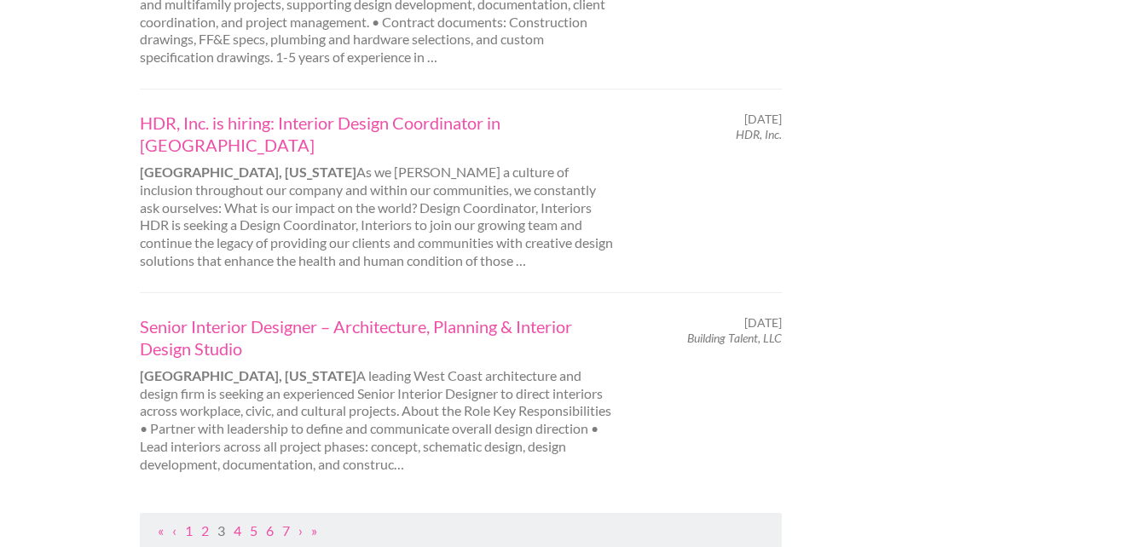
scroll to position [1875, 0]
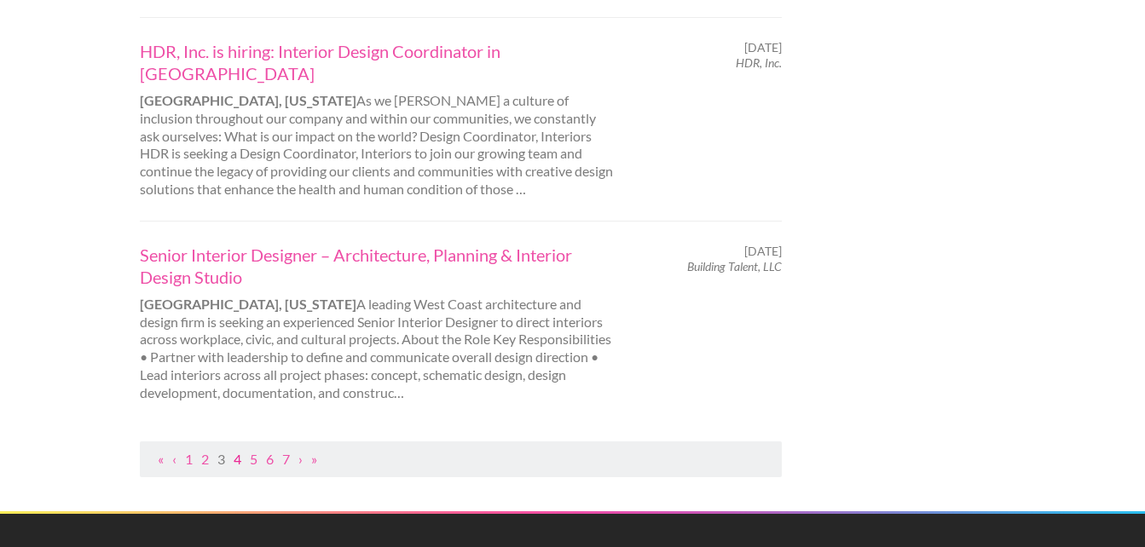
click at [235, 451] on link "4" at bounding box center [238, 459] width 8 height 16
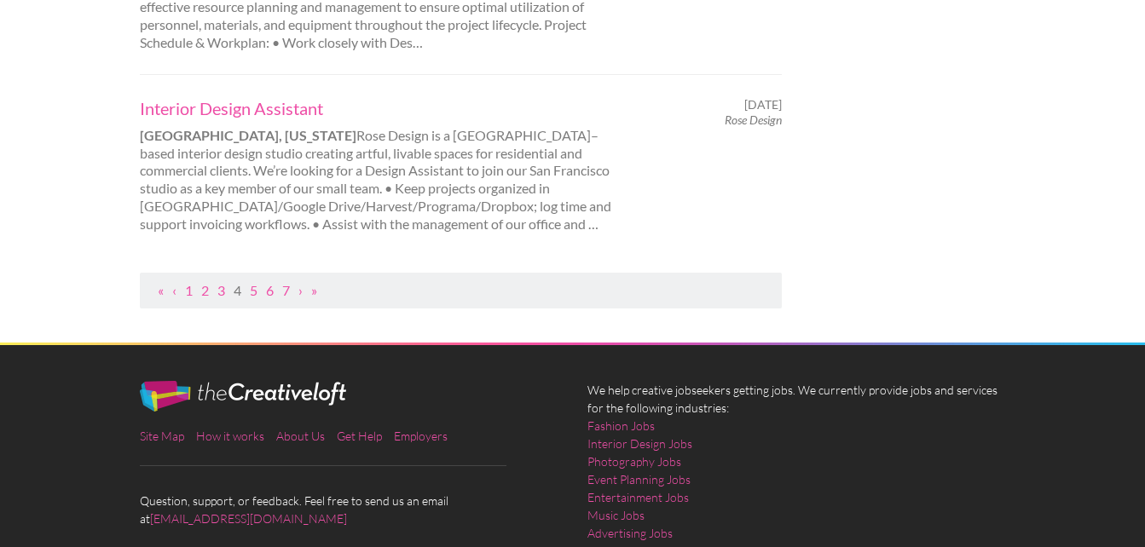
scroll to position [2046, 0]
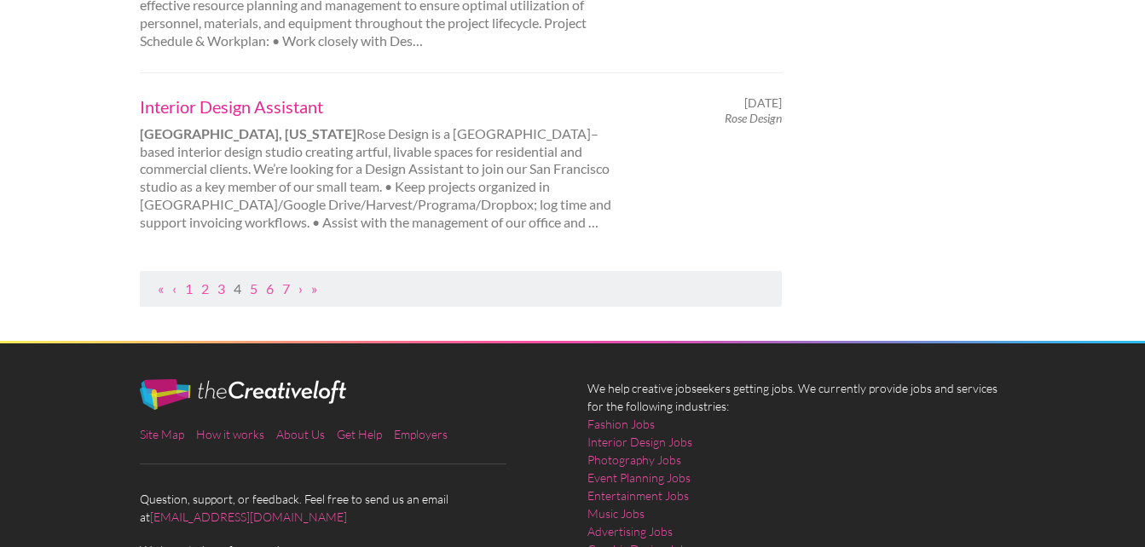
click at [206, 109] on link "Interior Design Assistant" at bounding box center [377, 106] width 474 height 22
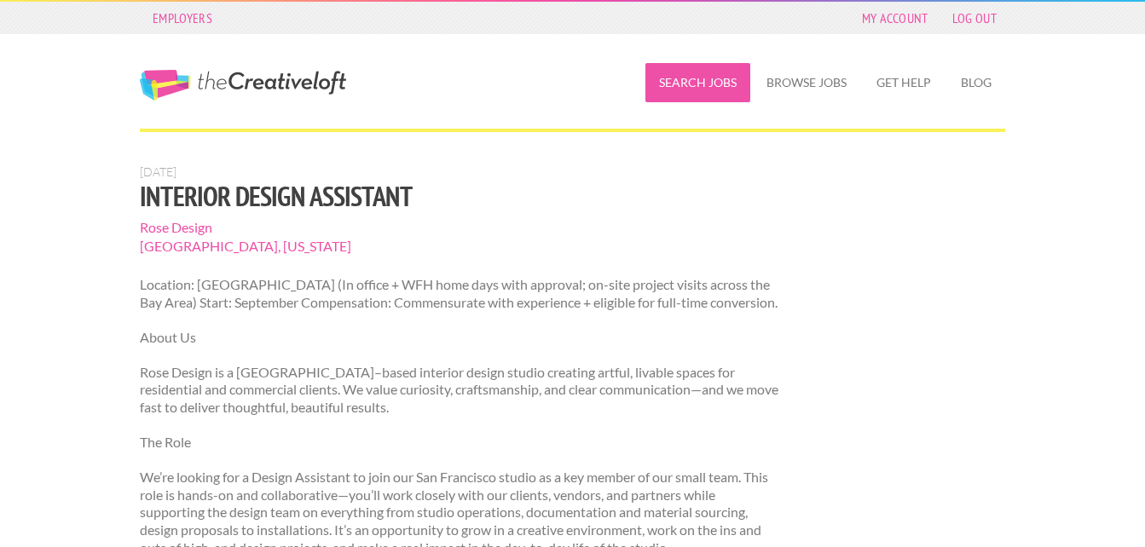
click at [707, 88] on link "Search Jobs" at bounding box center [697, 82] width 105 height 39
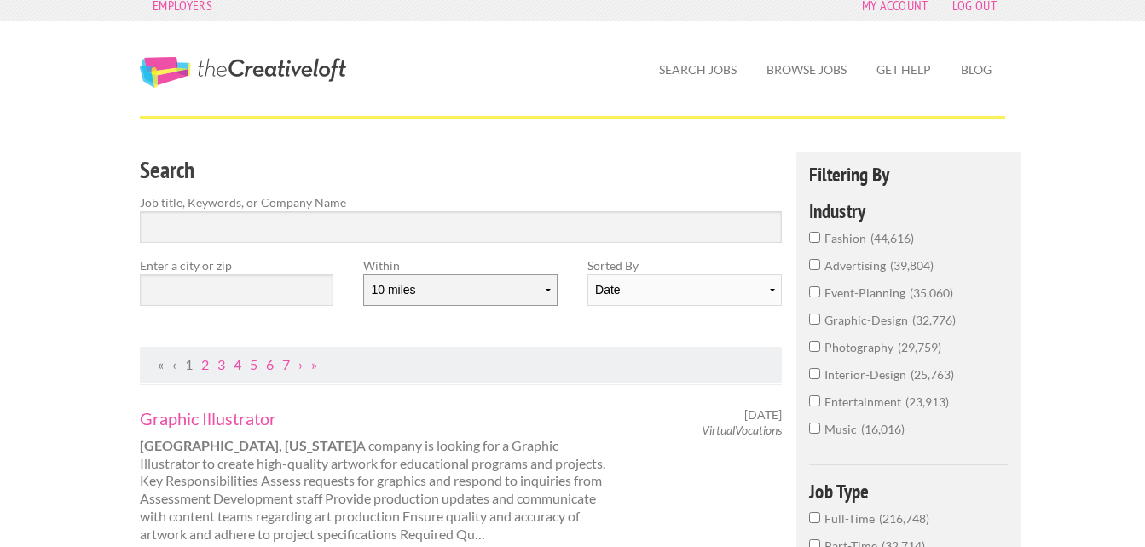
scroll to position [170, 0]
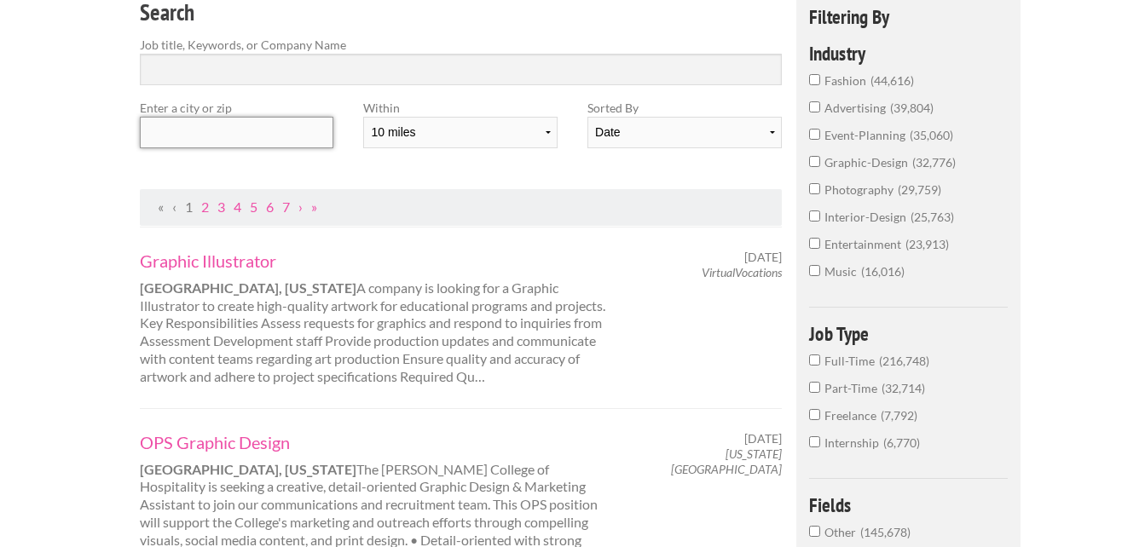
click at [187, 132] on input "text" at bounding box center [236, 133] width 193 height 32
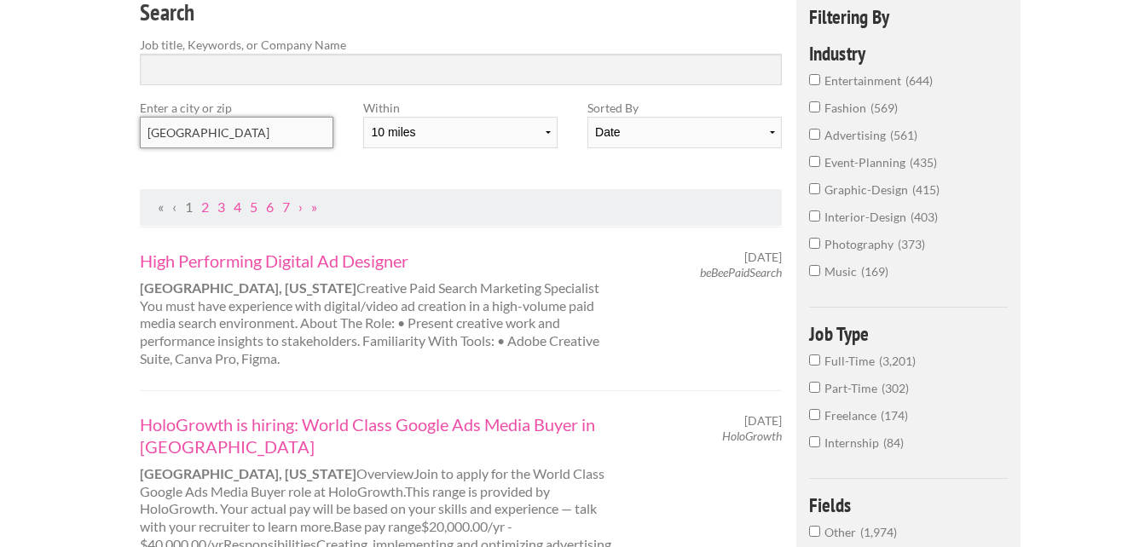
type input "San Francisco Bay Area"
click at [814, 213] on input "interior-design 403" at bounding box center [814, 216] width 11 height 11
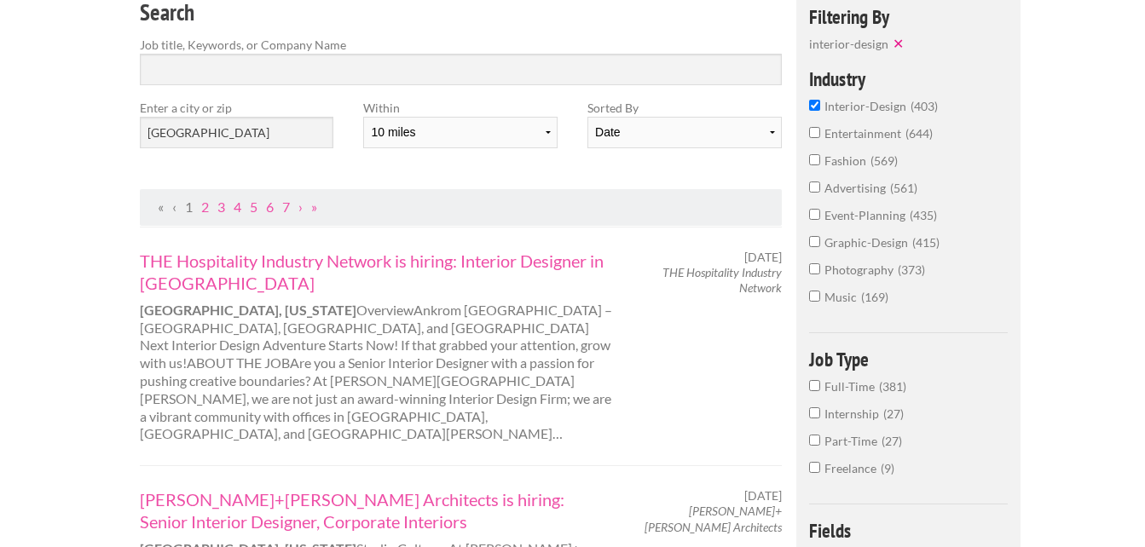
click at [811, 441] on input "Part-Time 27" at bounding box center [814, 440] width 11 height 11
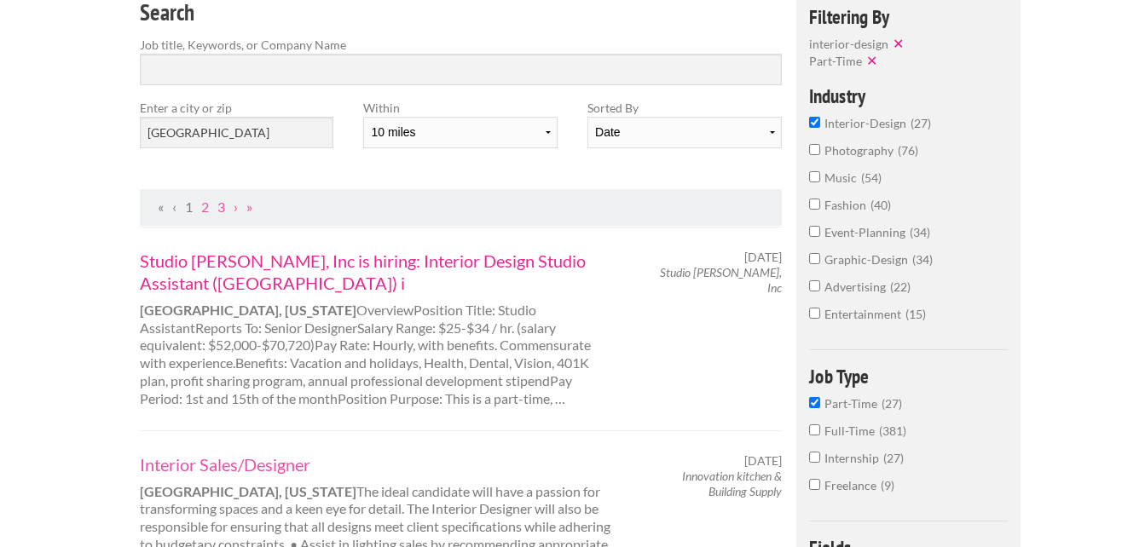
click at [251, 271] on link "Studio [PERSON_NAME], Inc is hiring: Interior Design Studio Assistant ([GEOGRAP…" at bounding box center [377, 272] width 474 height 44
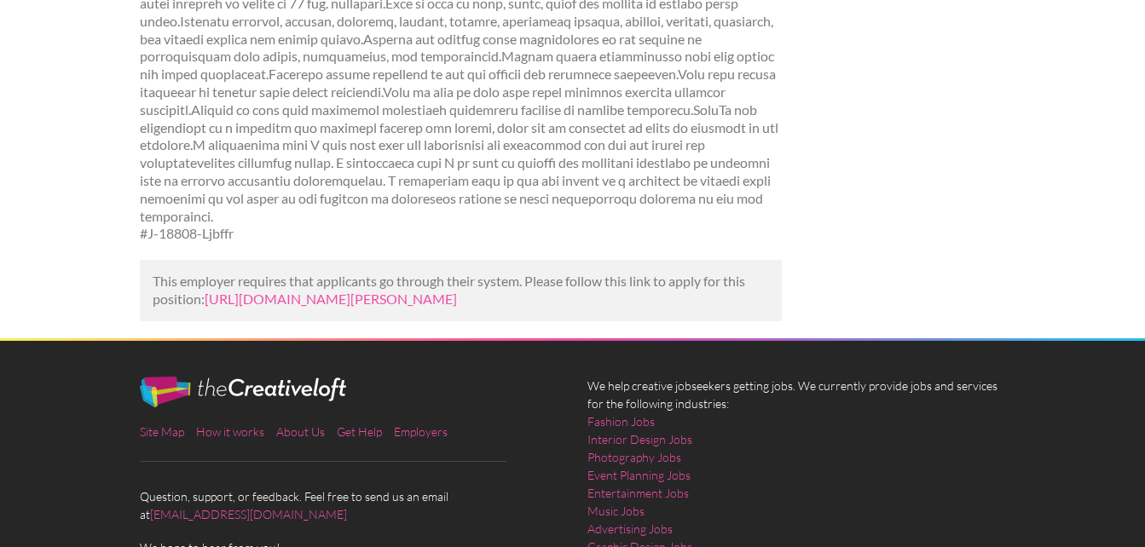
scroll to position [1023, 0]
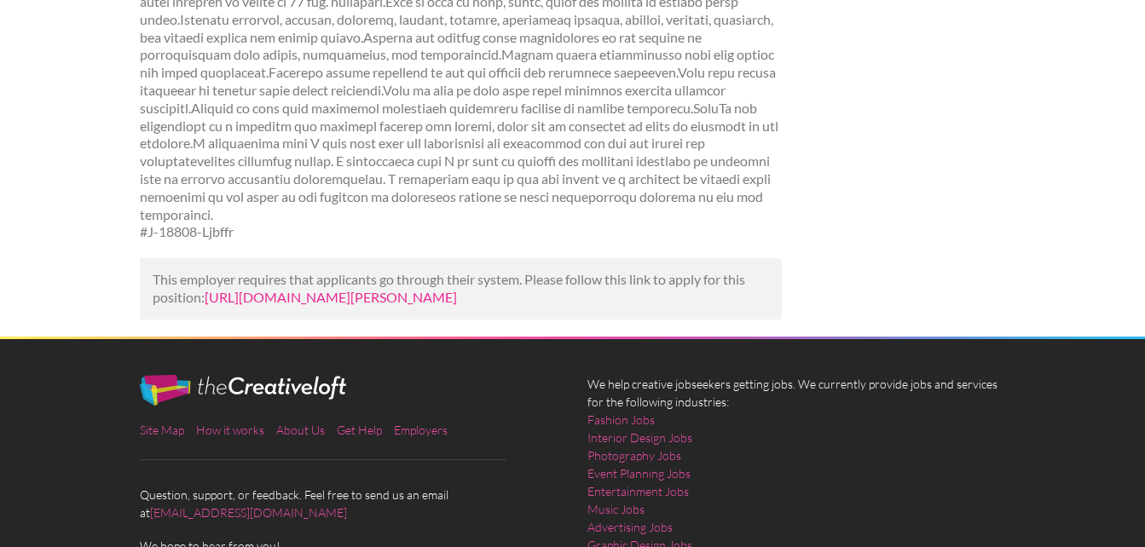
click at [296, 305] on link "[URL][DOMAIN_NAME][PERSON_NAME]" at bounding box center [331, 297] width 252 height 16
